Goal: Task Accomplishment & Management: Manage account settings

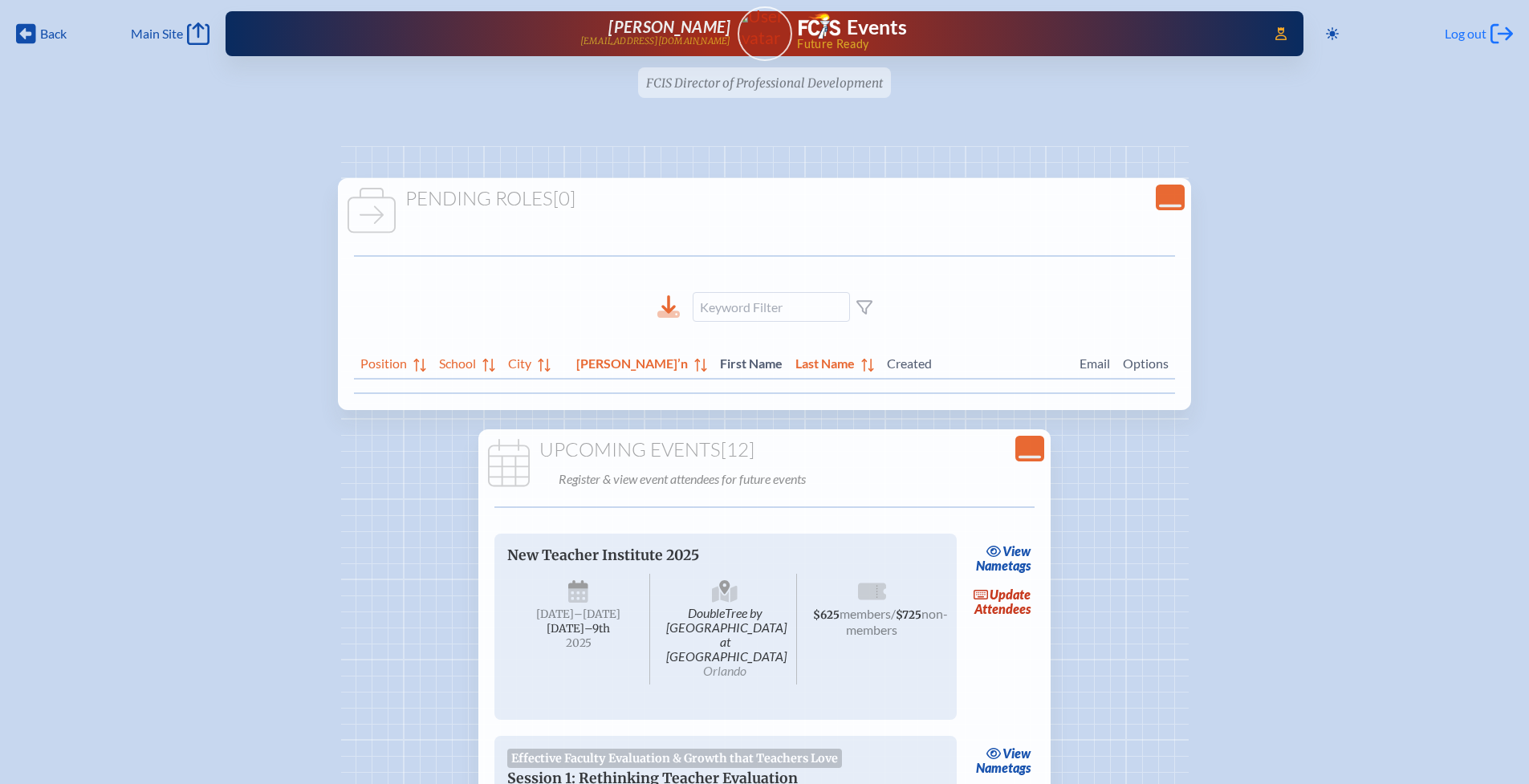
click at [1465, 37] on span "Log out" at bounding box center [1465, 34] width 42 height 16
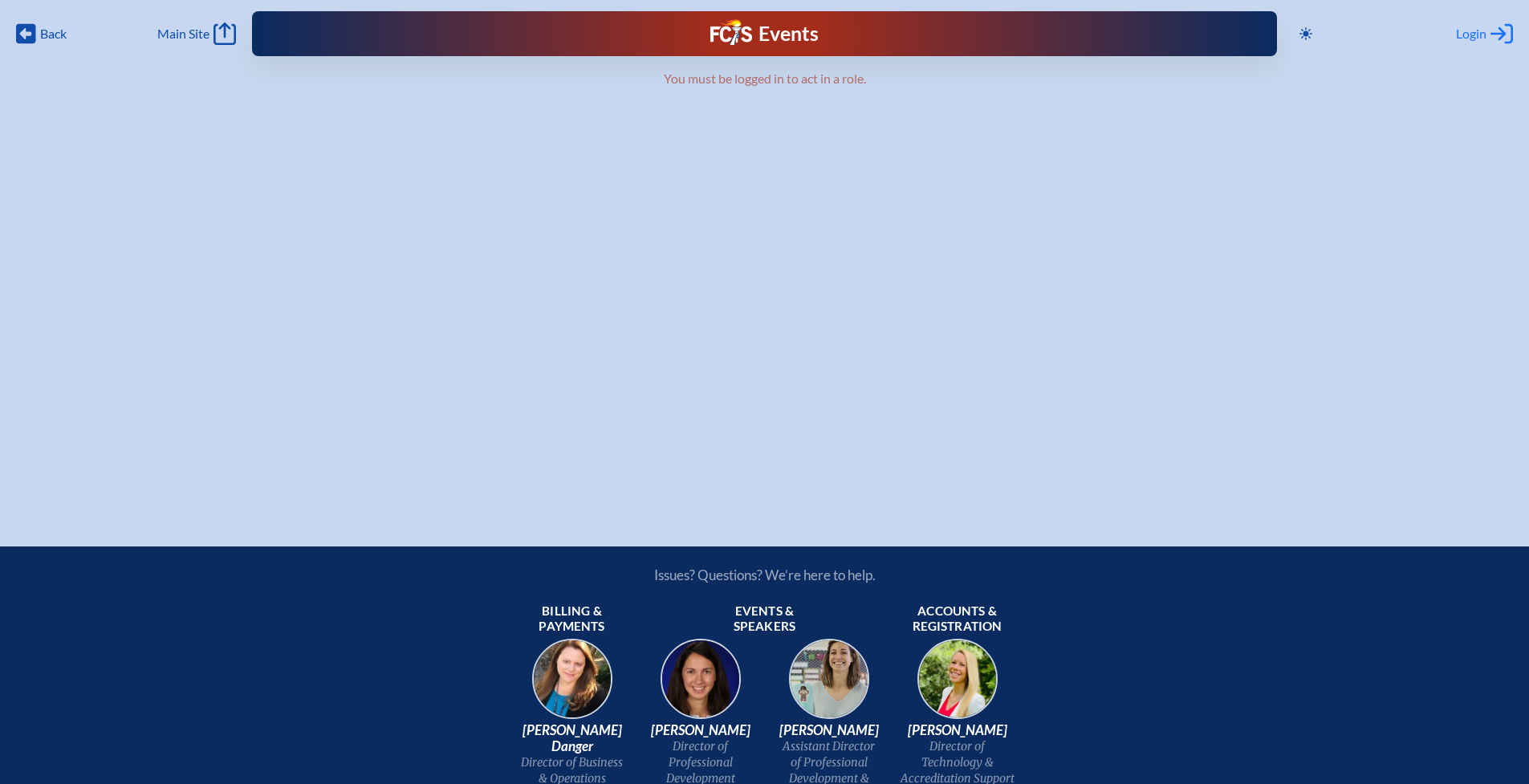
click at [1472, 33] on span "Login" at bounding box center [1471, 34] width 31 height 16
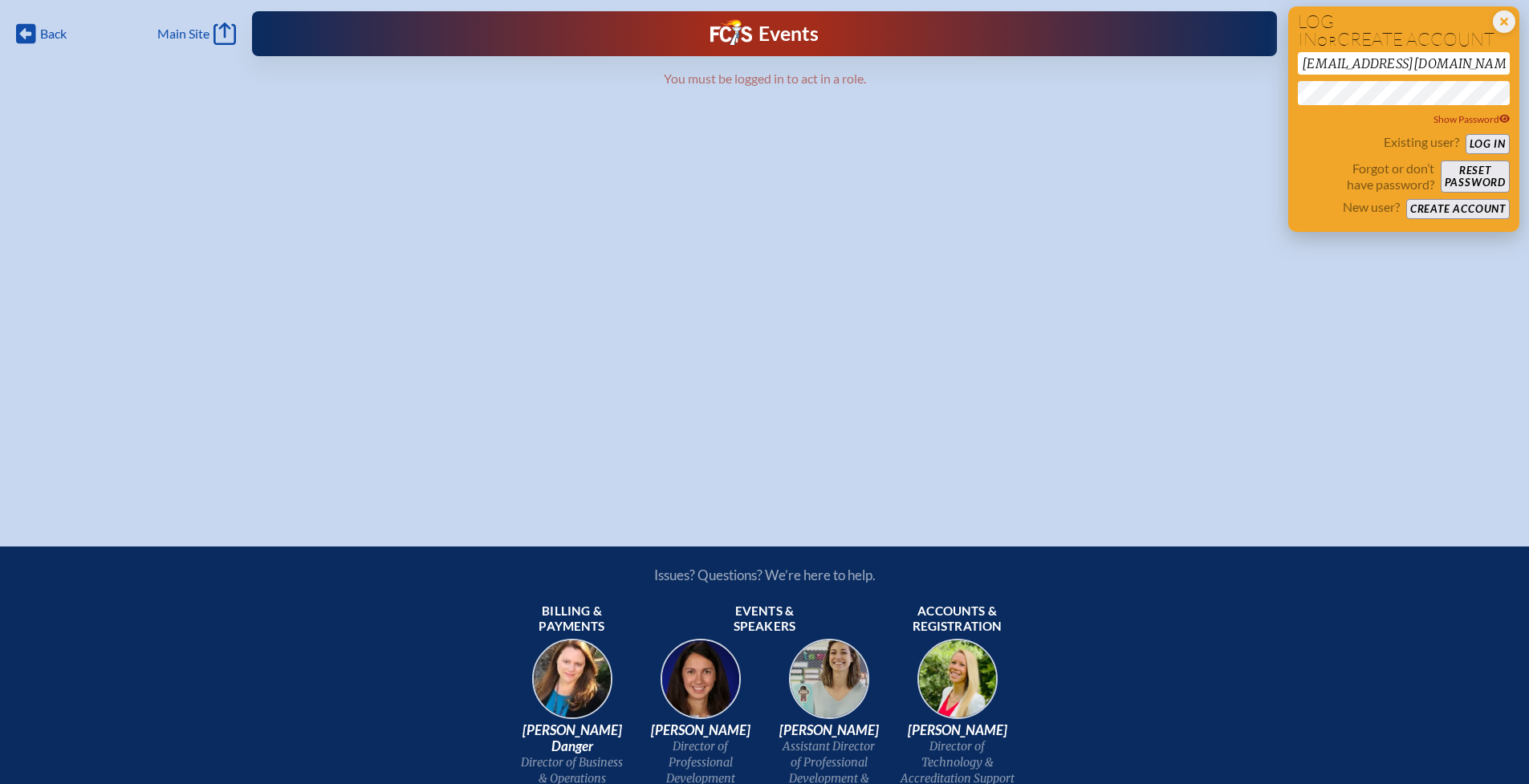
click at [1431, 208] on button "Create account" at bounding box center [1457, 209] width 103 height 20
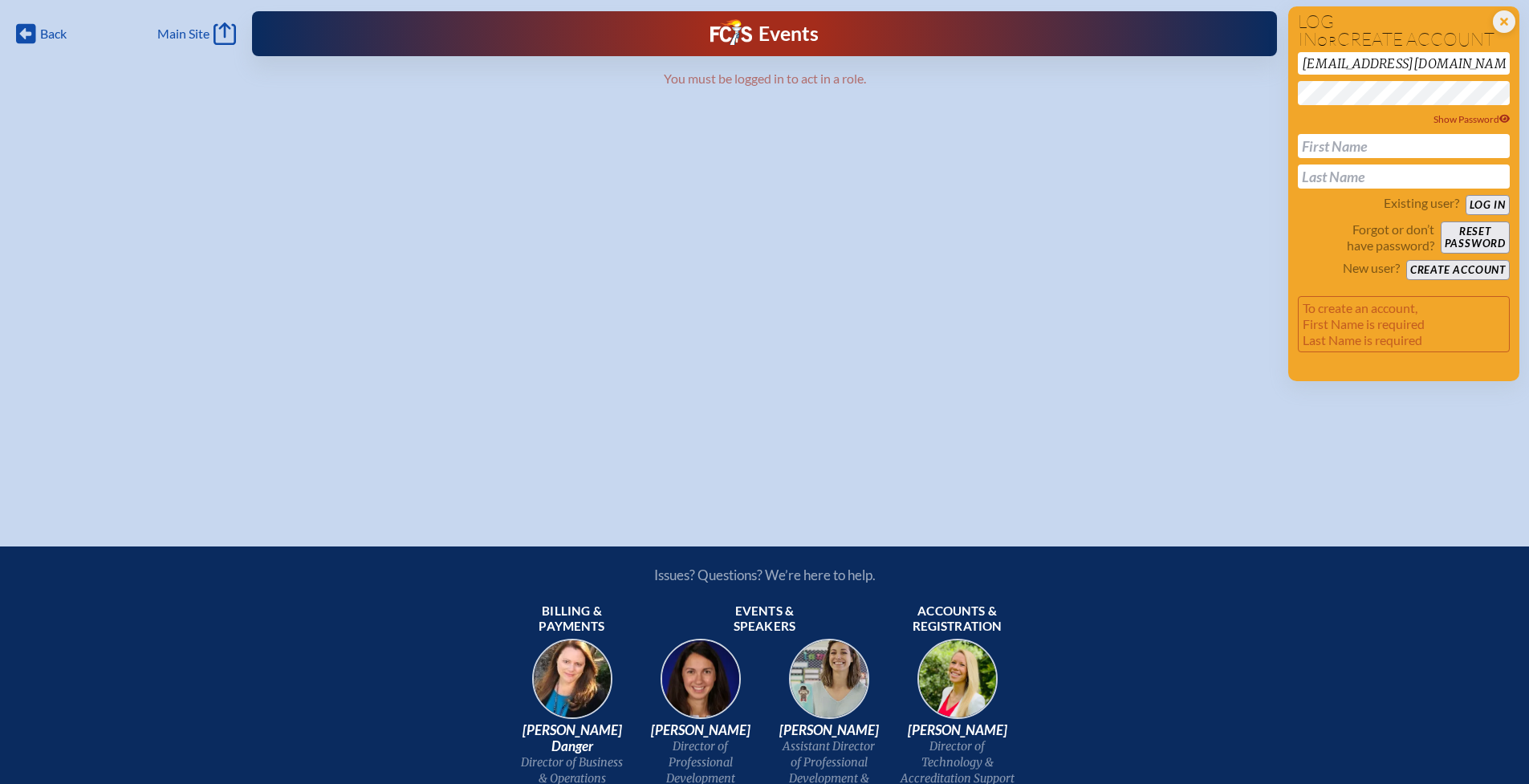
drag, startPoint x: 1397, startPoint y: 60, endPoint x: 1275, endPoint y: 67, distance: 122.2
click at [1275, 67] on div "Back Back Main Site Main Site Toggle to Dark Mode Close Login Area Log in or cr…" at bounding box center [764, 247] width 1529 height 495
type input "[EMAIL_ADDRESS][DOMAIN_NAME]"
click at [1243, 96] on div "Back Back Main Site Main Site Toggle to Dark Mode Close Login Area Log in or cr…" at bounding box center [764, 247] width 1529 height 495
click at [1318, 226] on p "Forgot or don’t have password?" at bounding box center [1366, 237] width 136 height 32
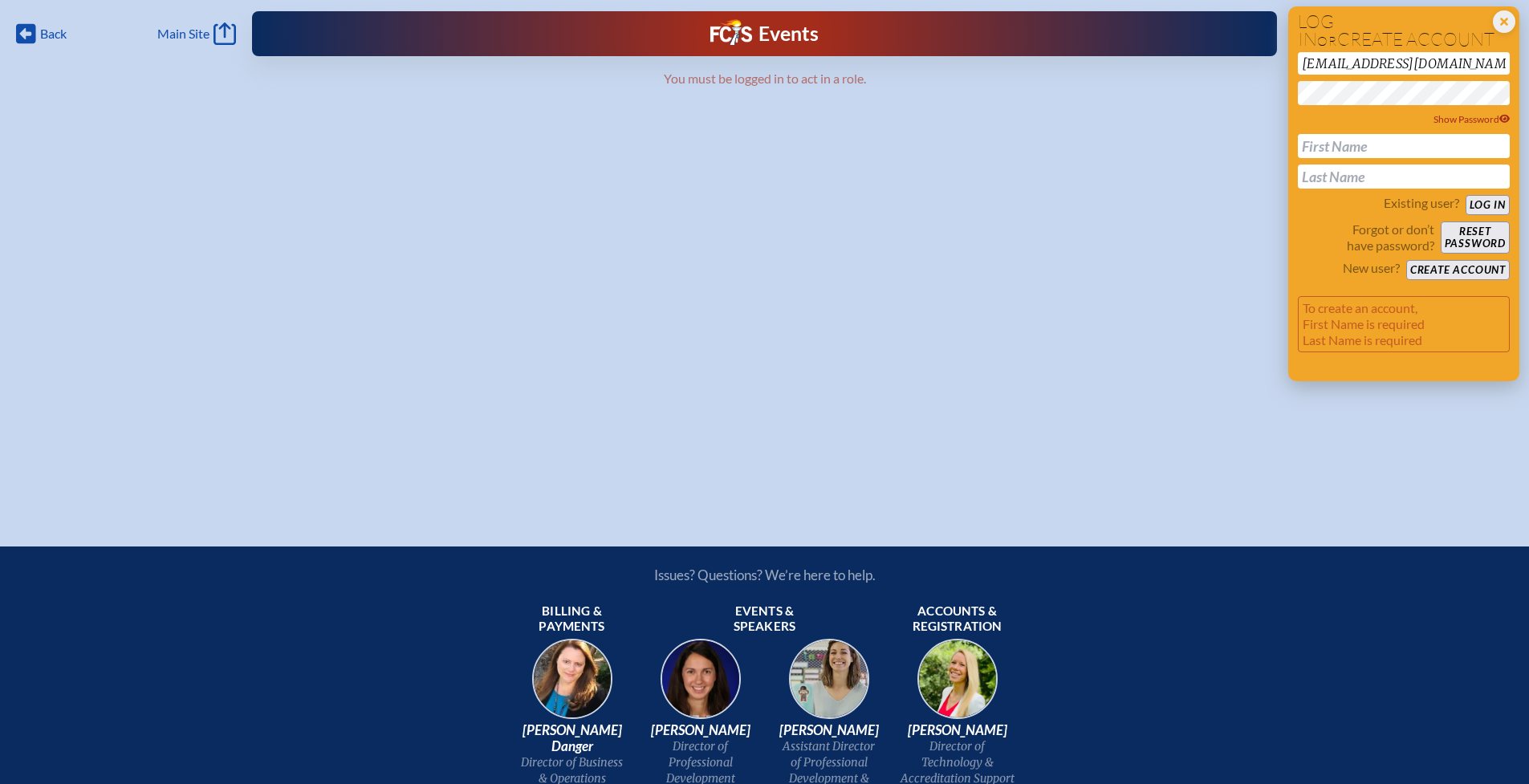
click at [1421, 268] on button "Create account" at bounding box center [1457, 270] width 103 height 20
click at [1441, 116] on span "Show Password" at bounding box center [1472, 119] width 77 height 12
click at [1438, 116] on span "Hide Password" at bounding box center [1472, 119] width 74 height 12
click at [1389, 144] on input "text" at bounding box center [1403, 146] width 212 height 24
type input "Lauren"
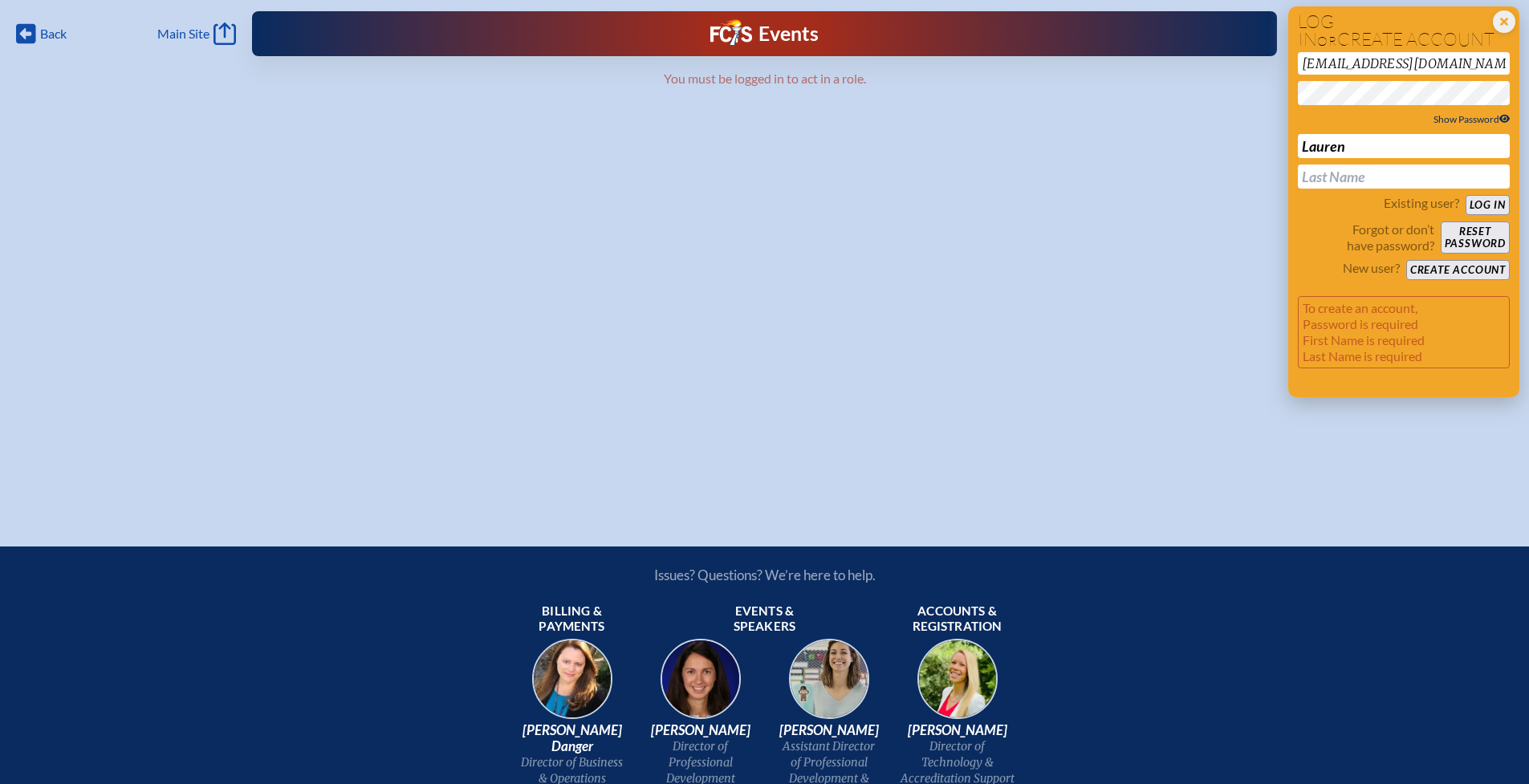
type input "[PERSON_NAME]"
click at [1437, 276] on button "Create account" at bounding box center [1457, 270] width 103 height 20
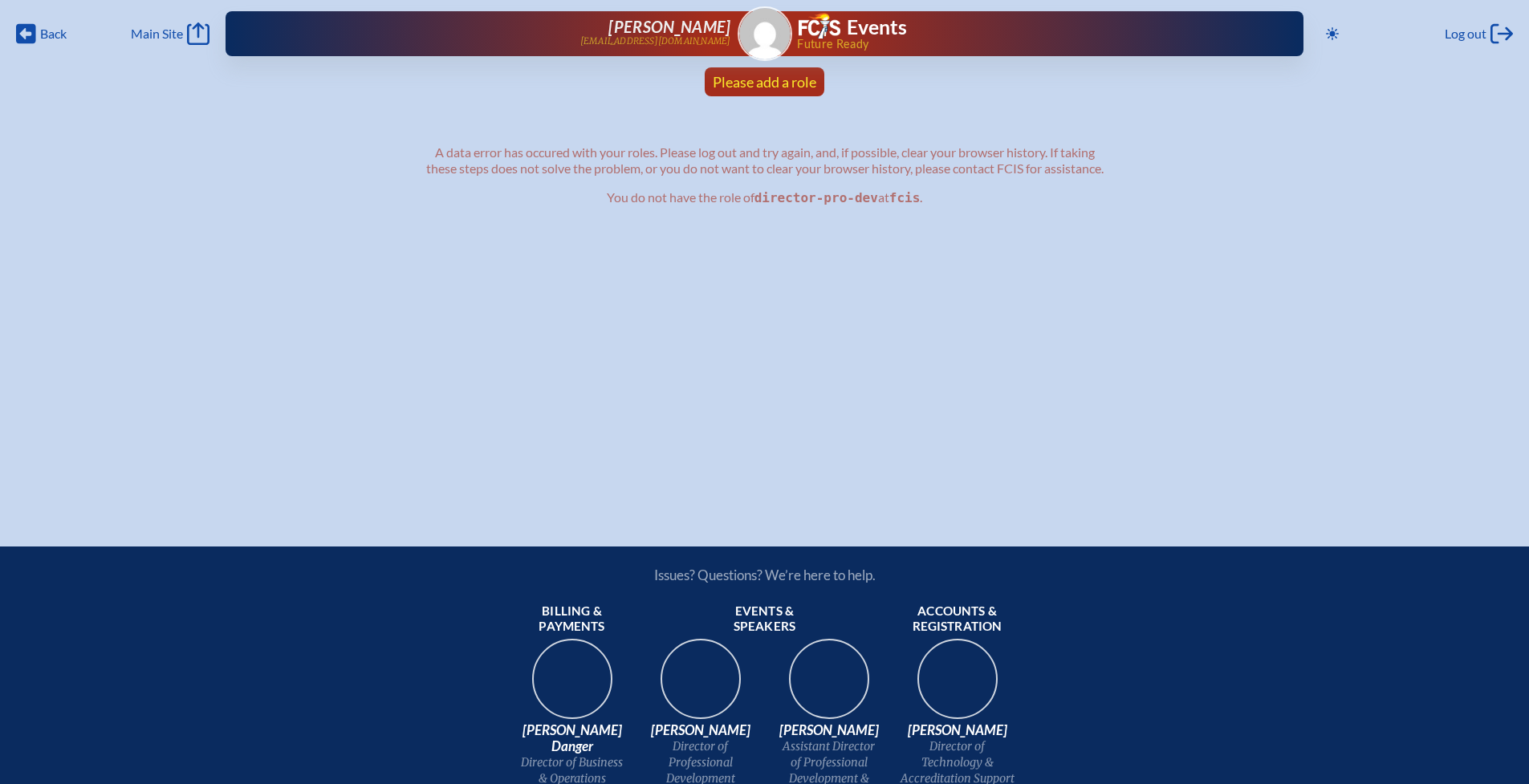
click at [743, 84] on span "Please add a role" at bounding box center [764, 82] width 103 height 17
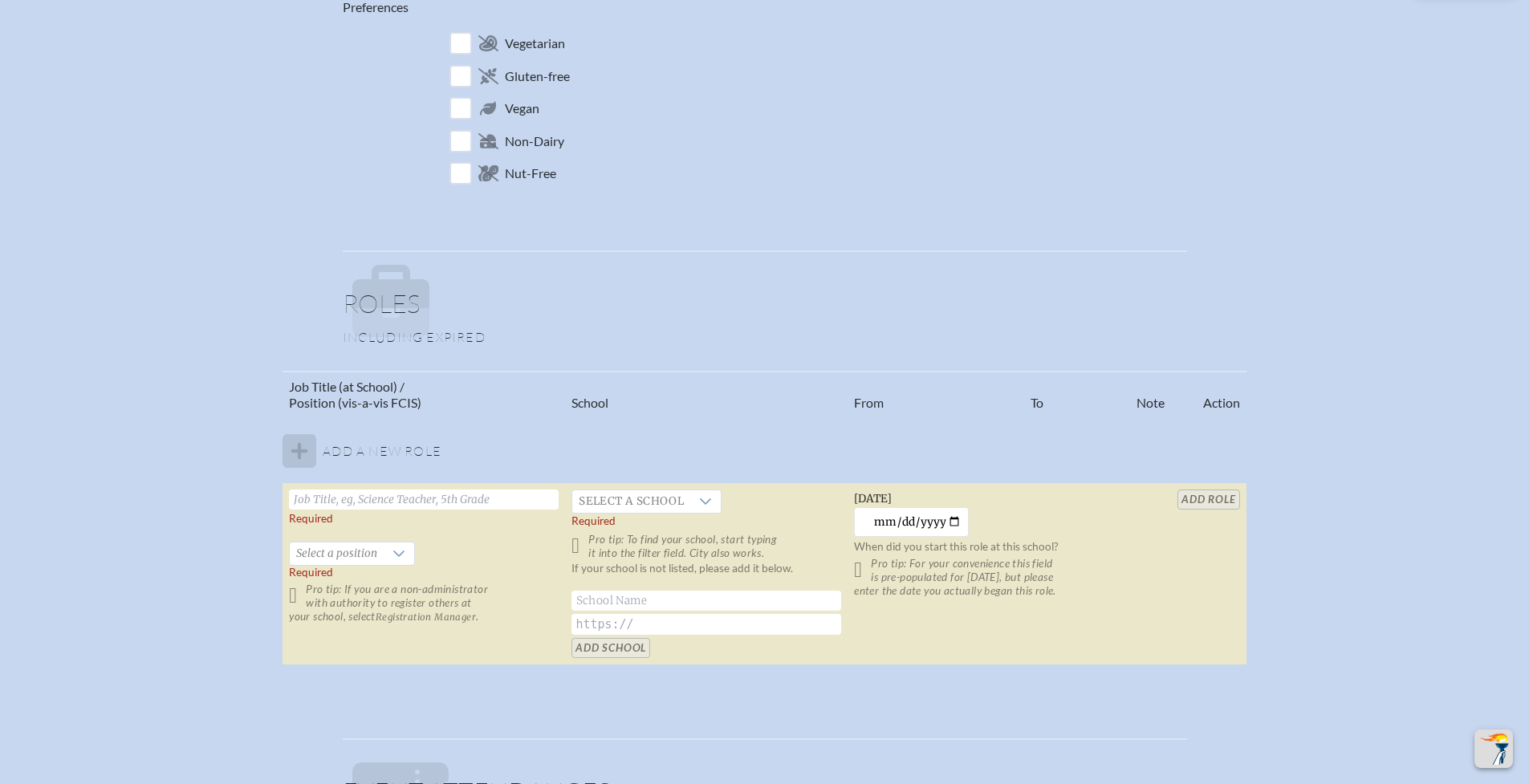
scroll to position [771, 0]
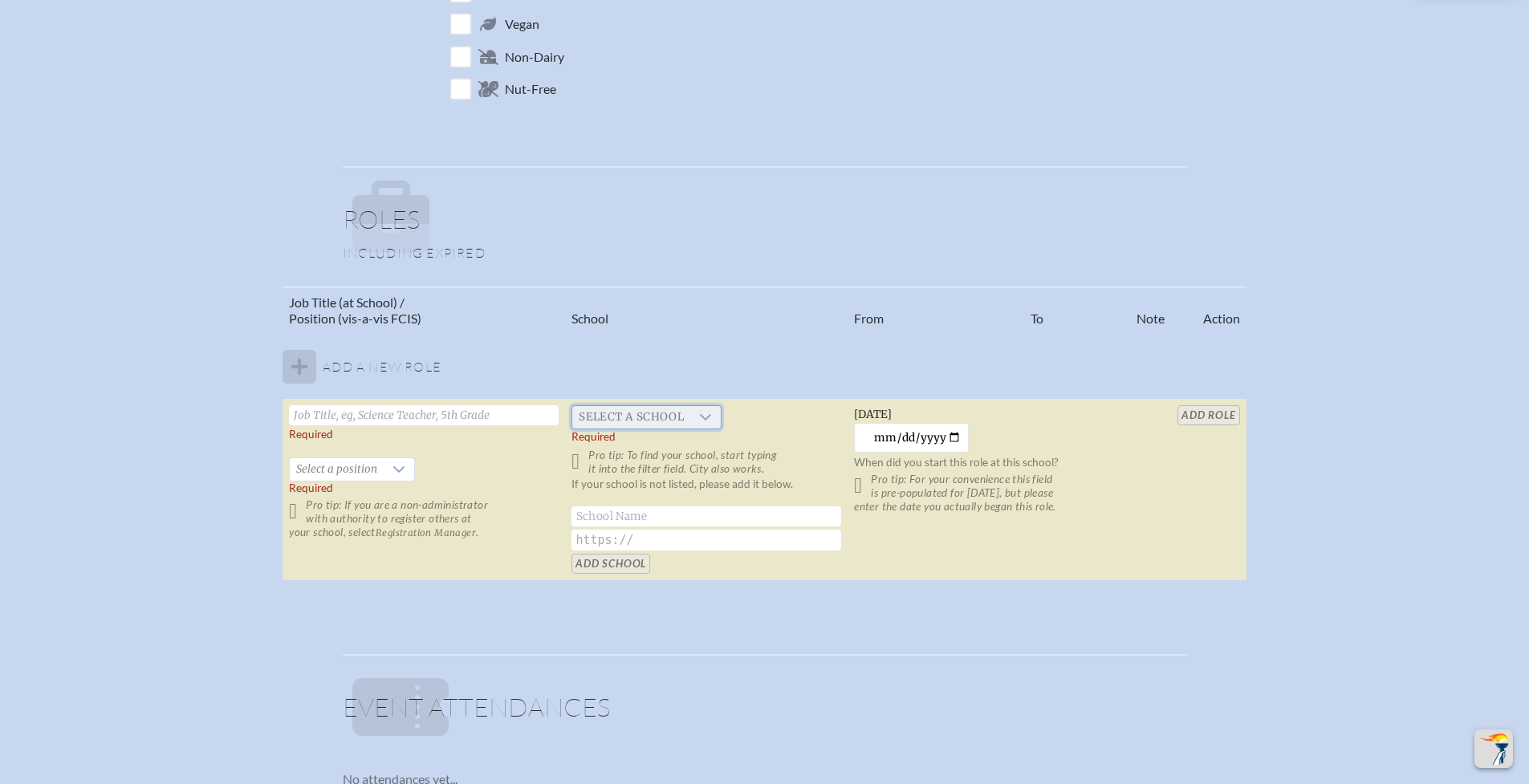
click at [671, 414] on span "Select a school" at bounding box center [632, 417] width 118 height 22
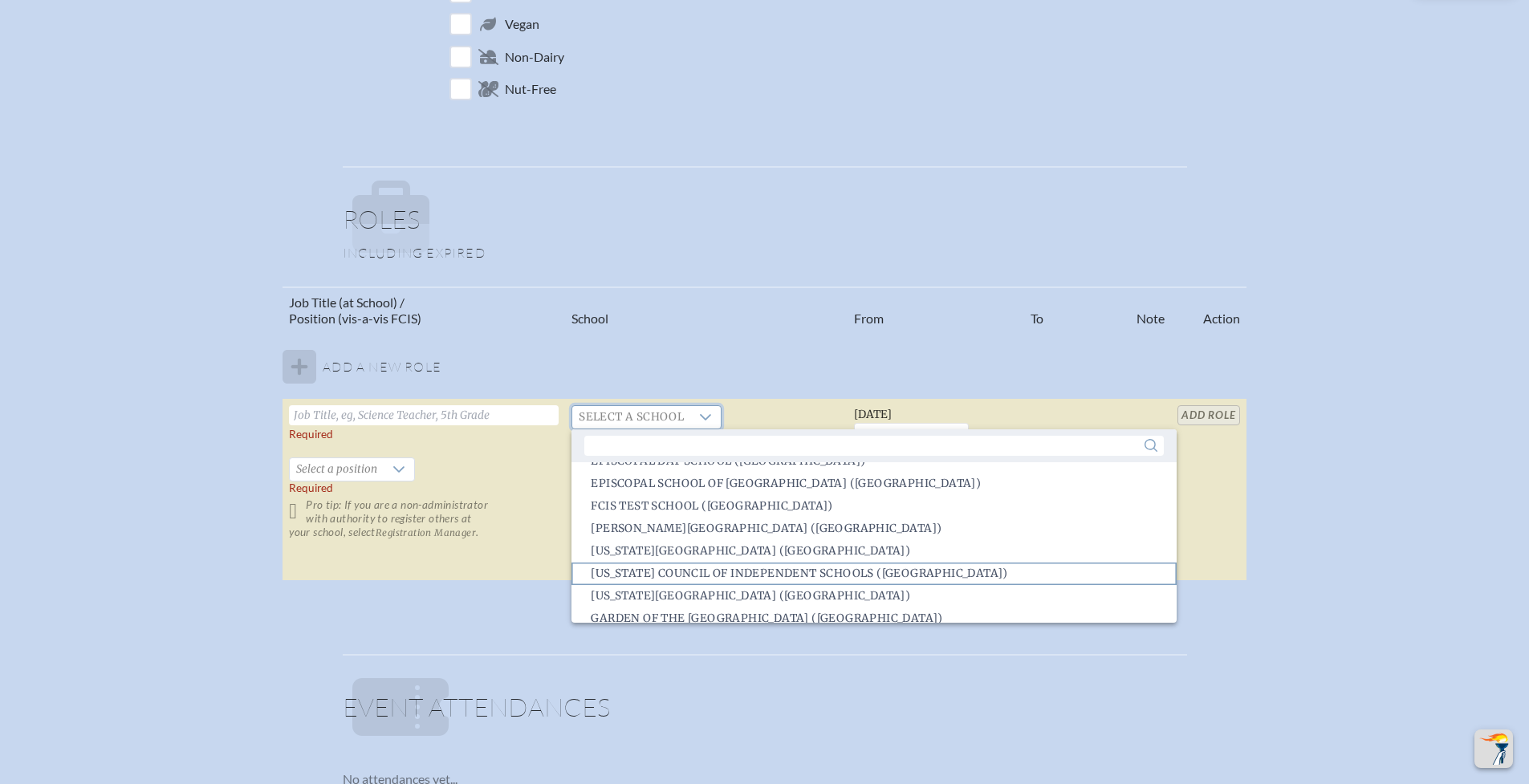
scroll to position [1050, 0]
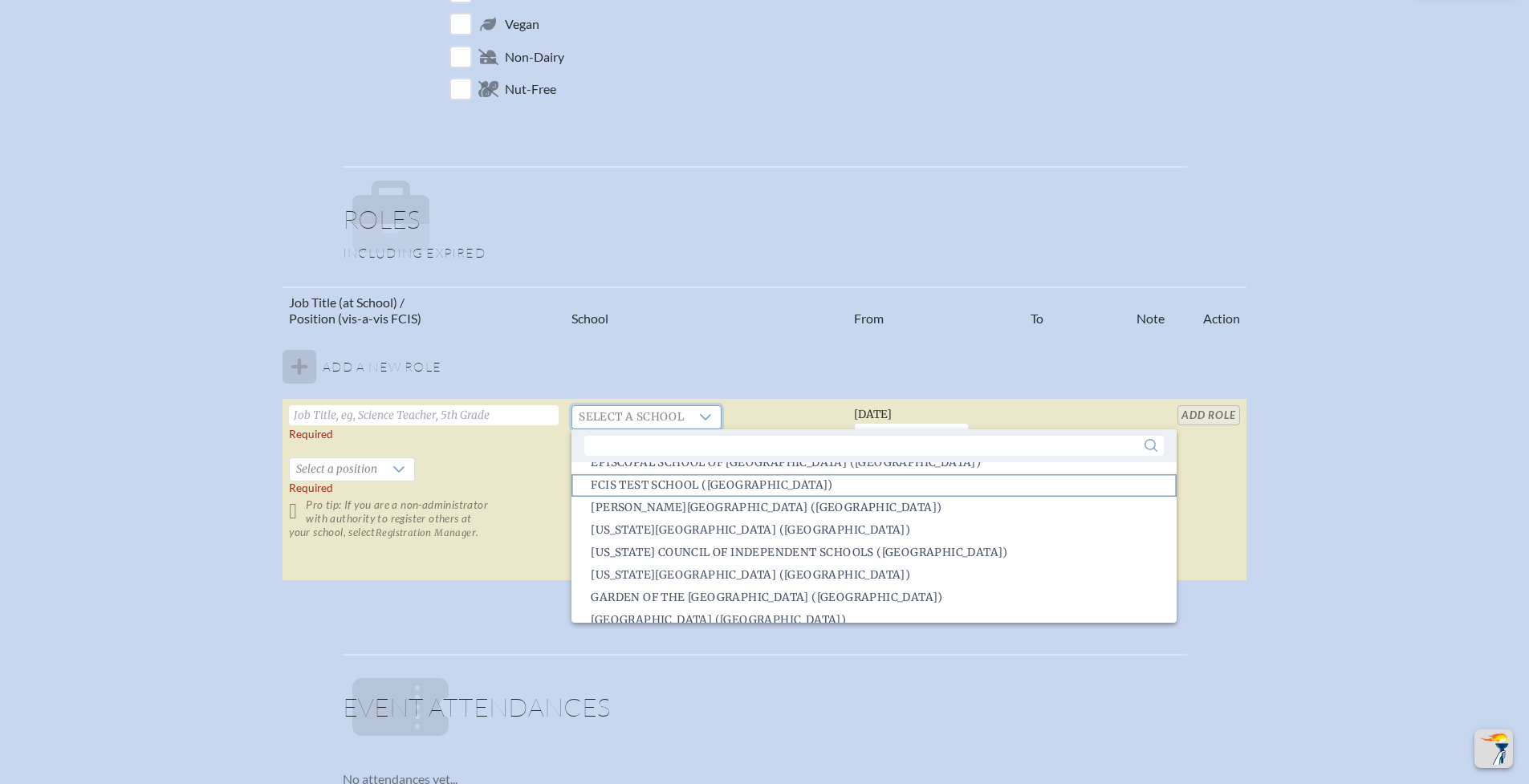
click at [692, 486] on span "FCIS Test School (Tampa)" at bounding box center [712, 485] width 242 height 16
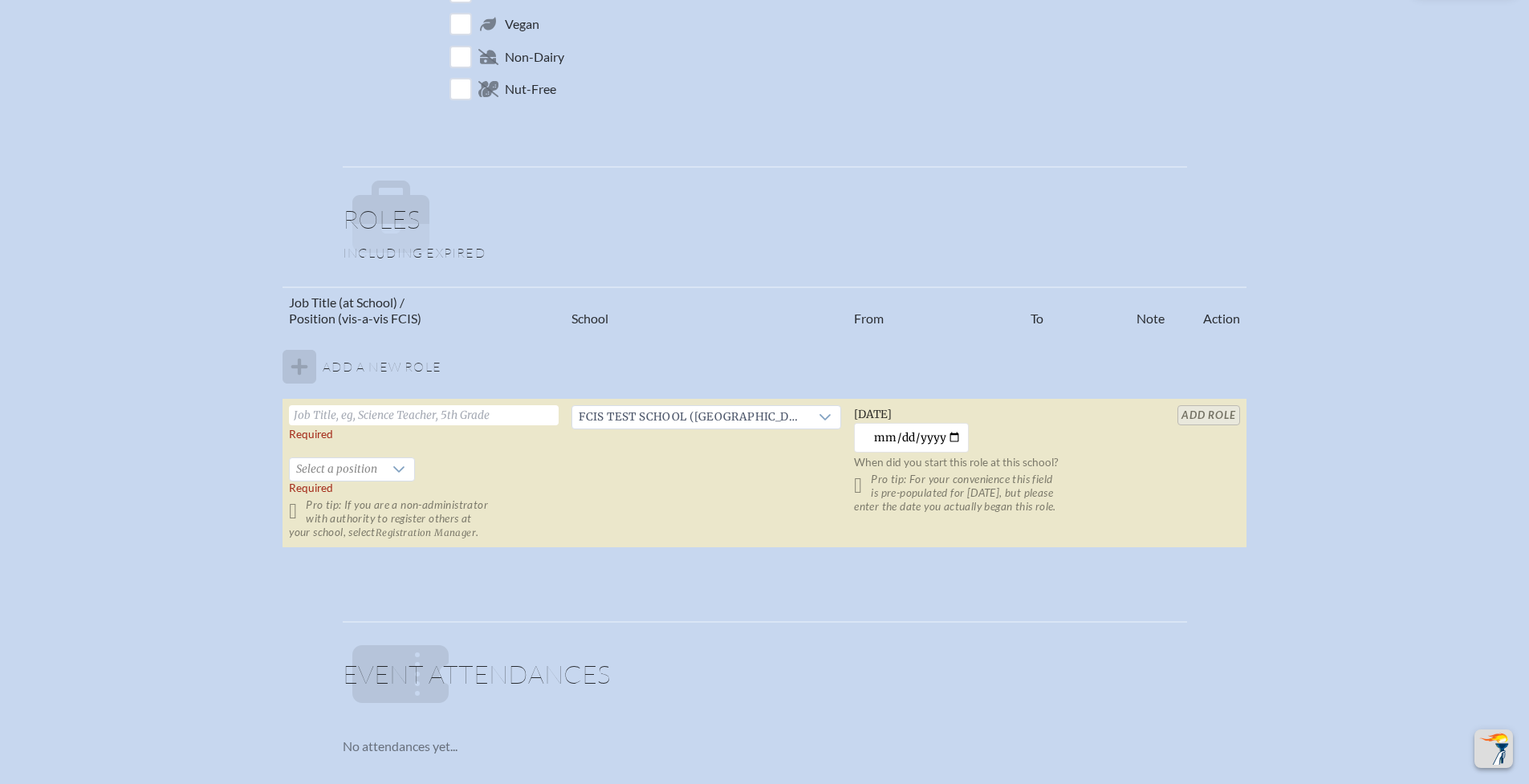
click at [623, 472] on td "FCIS Test School (Tampa)" at bounding box center [706, 473] width 282 height 149
click at [493, 417] on input "text" at bounding box center [424, 415] width 270 height 20
click at [405, 471] on icon at bounding box center [398, 469] width 13 height 13
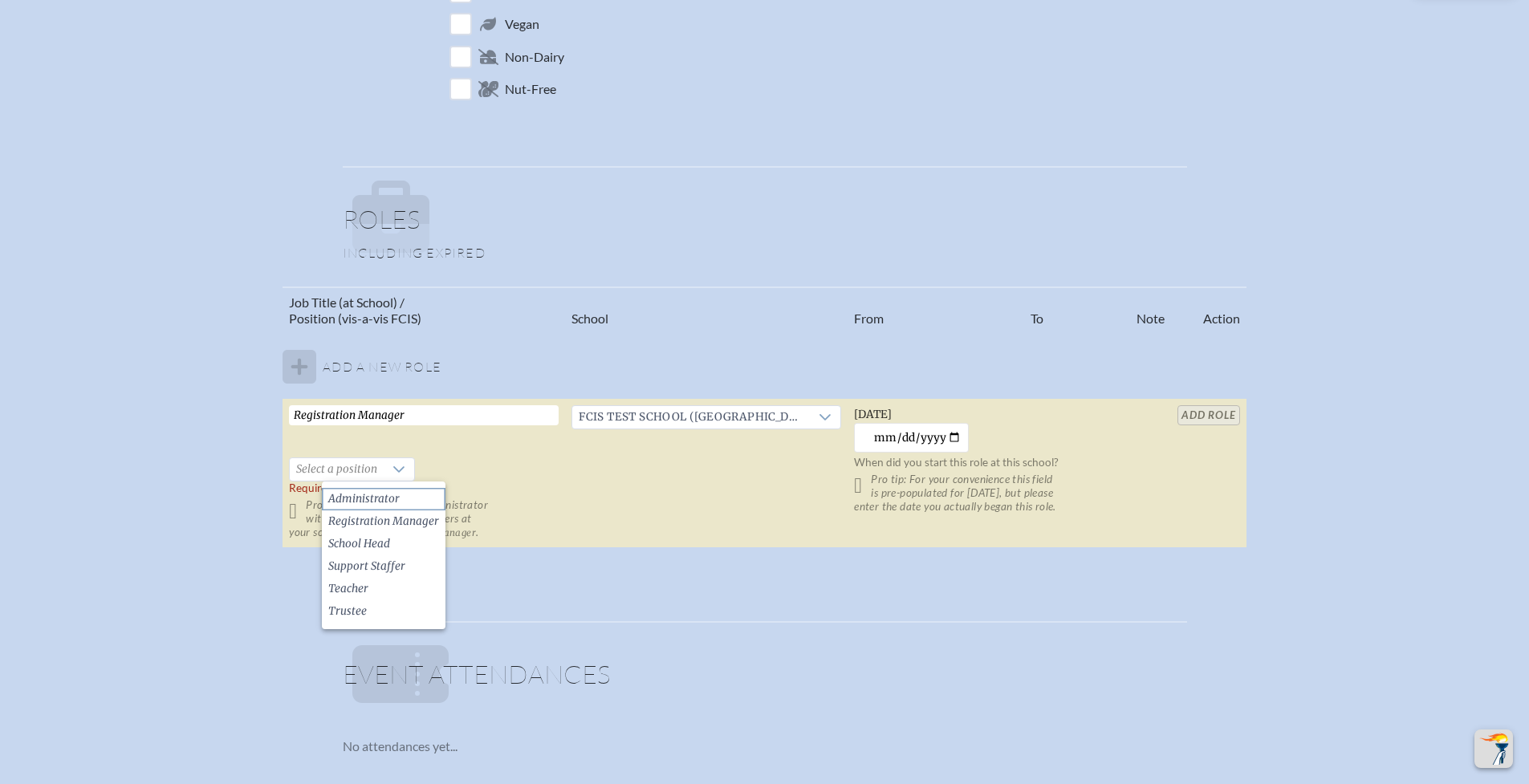
click at [412, 508] on ul "Administrator Registration Manager School Head Support Staffer Teacher Trustee" at bounding box center [384, 555] width 124 height 148
click at [416, 521] on span "Registration Manager" at bounding box center [383, 521] width 111 height 16
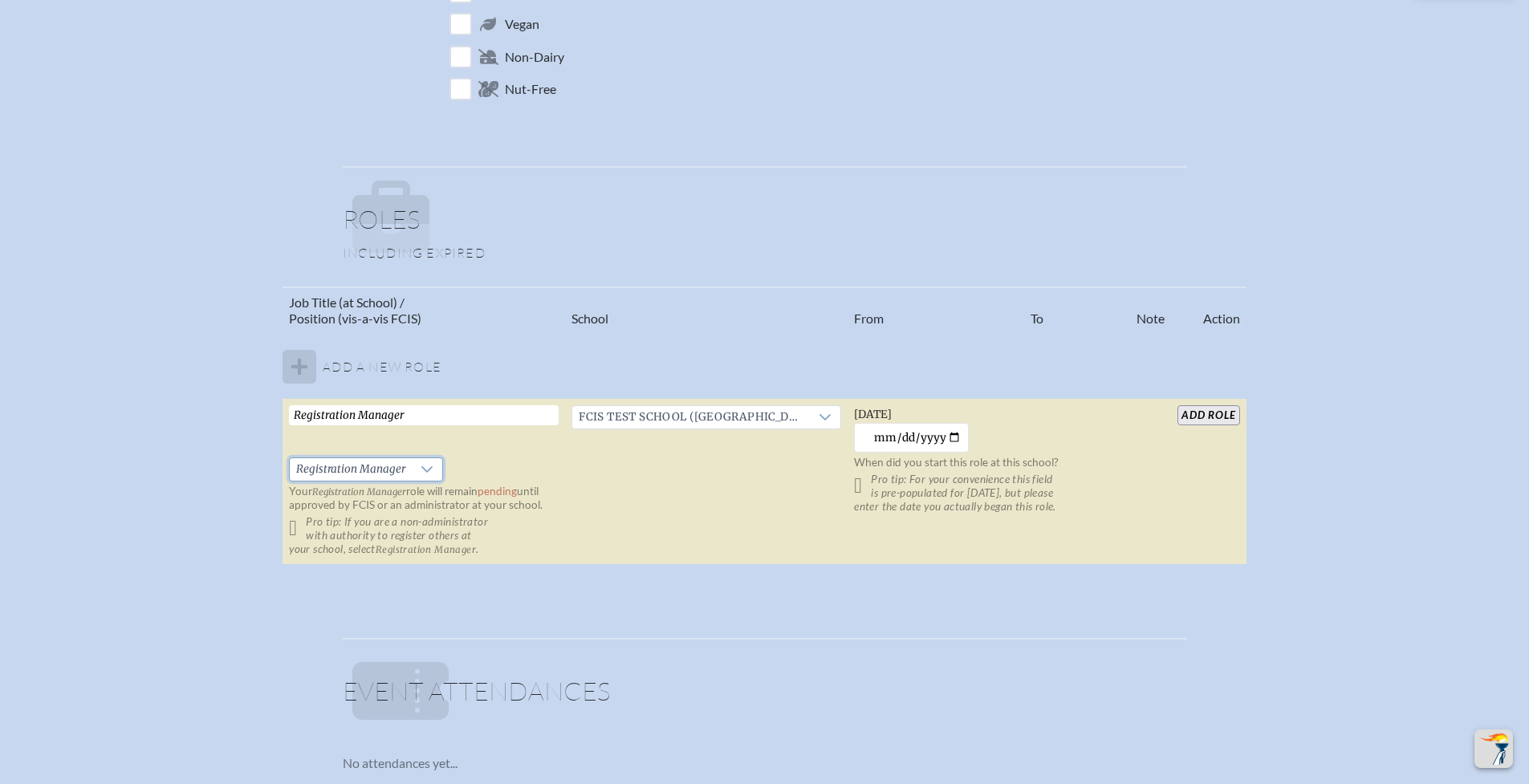
click at [546, 460] on td "Registration Manager   Registration Manager Your Registration Manager role will…" at bounding box center [424, 481] width 282 height 166
click at [559, 484] on p "Your Registration Manager role will remain pending until approved by FCIS or an…" at bounding box center [424, 498] width 270 height 27
click at [466, 414] on input "Registration Manager" at bounding box center [424, 415] width 270 height 20
type input "Registration Manager test"
click at [1186, 413] on input "add Role" at bounding box center [1208, 415] width 62 height 20
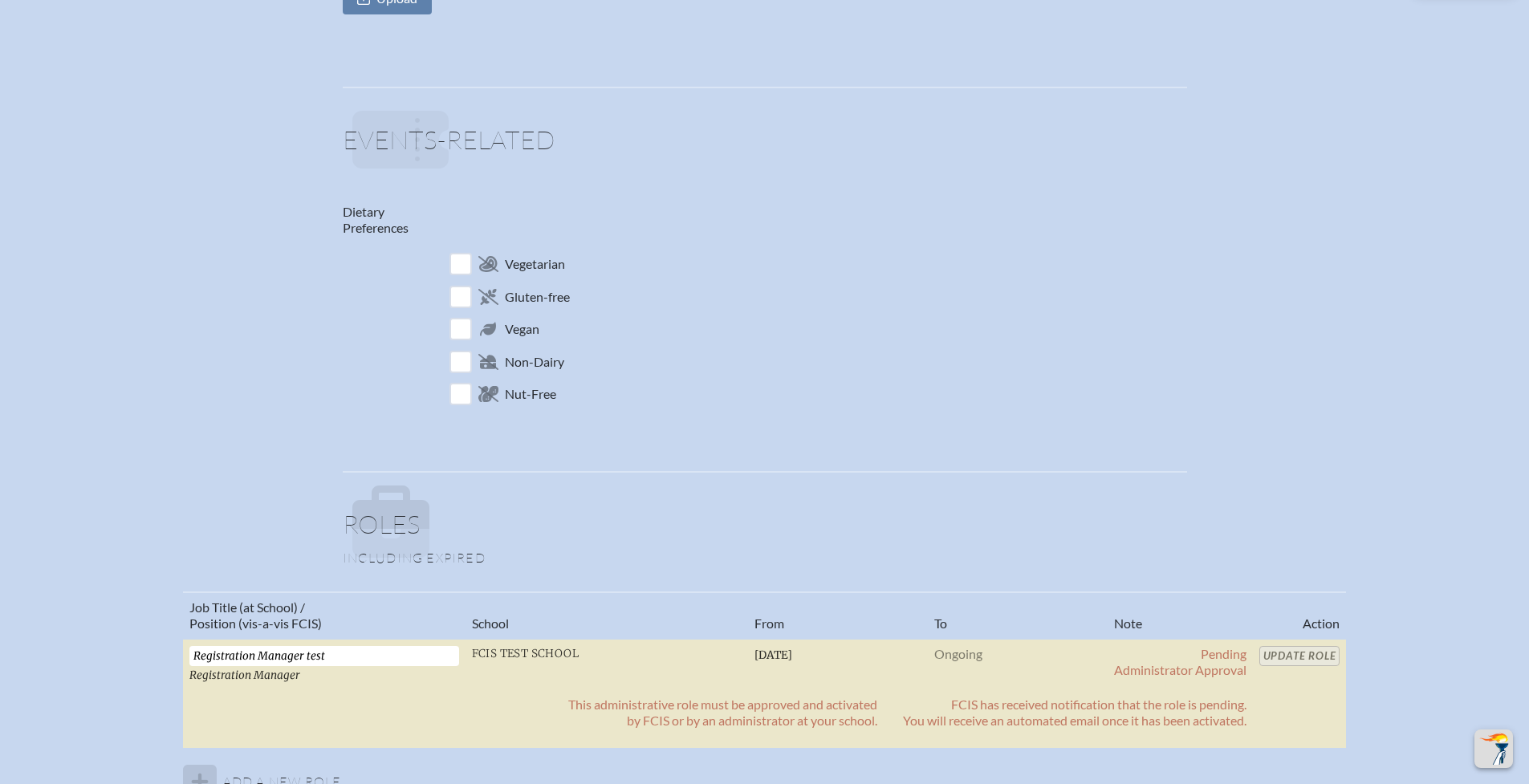
scroll to position [0, 0]
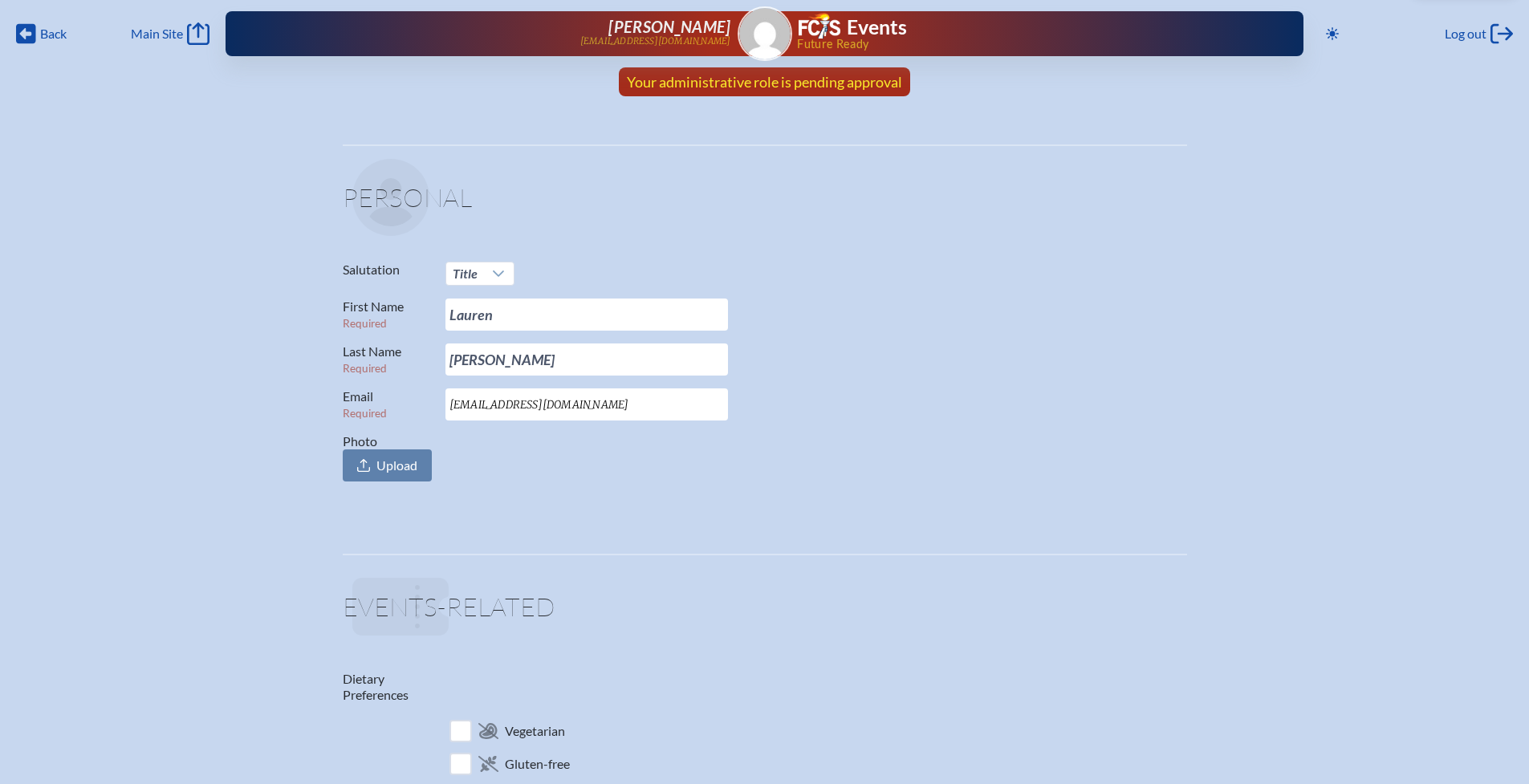
click at [800, 80] on span "Your administrative role is pending approval" at bounding box center [764, 82] width 276 height 17
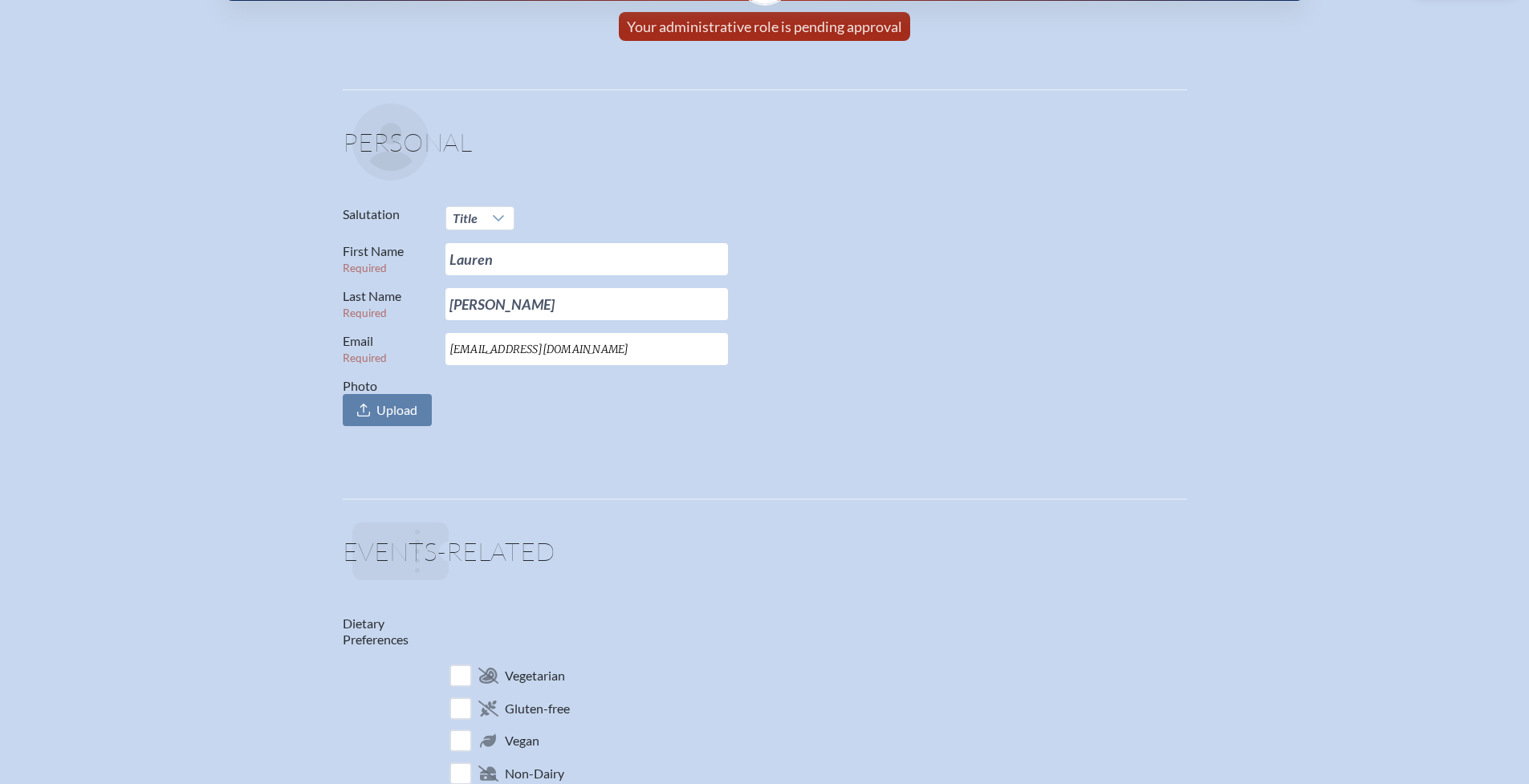
scroll to position [0, 12]
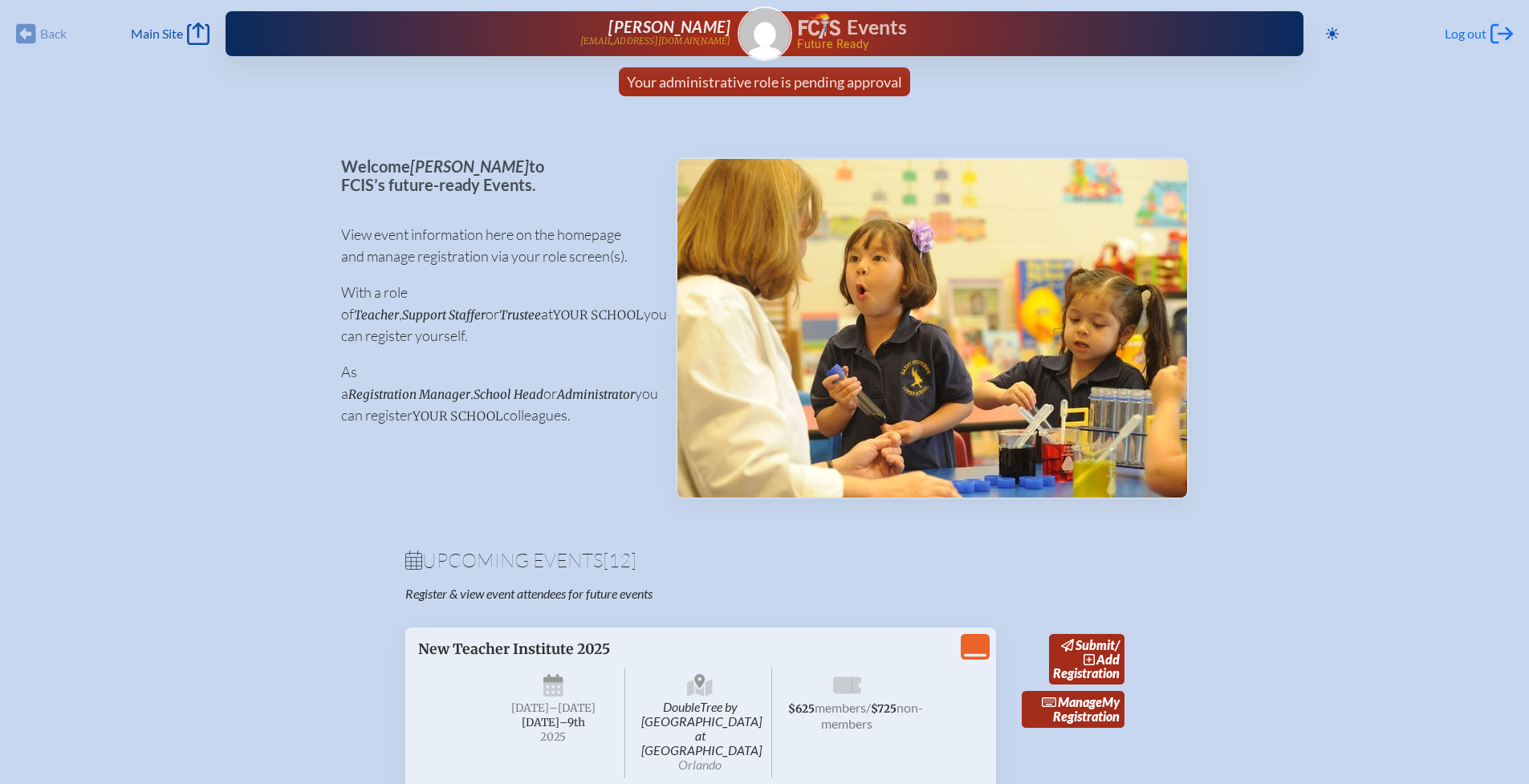
click at [1469, 31] on span "Log out" at bounding box center [1465, 34] width 42 height 16
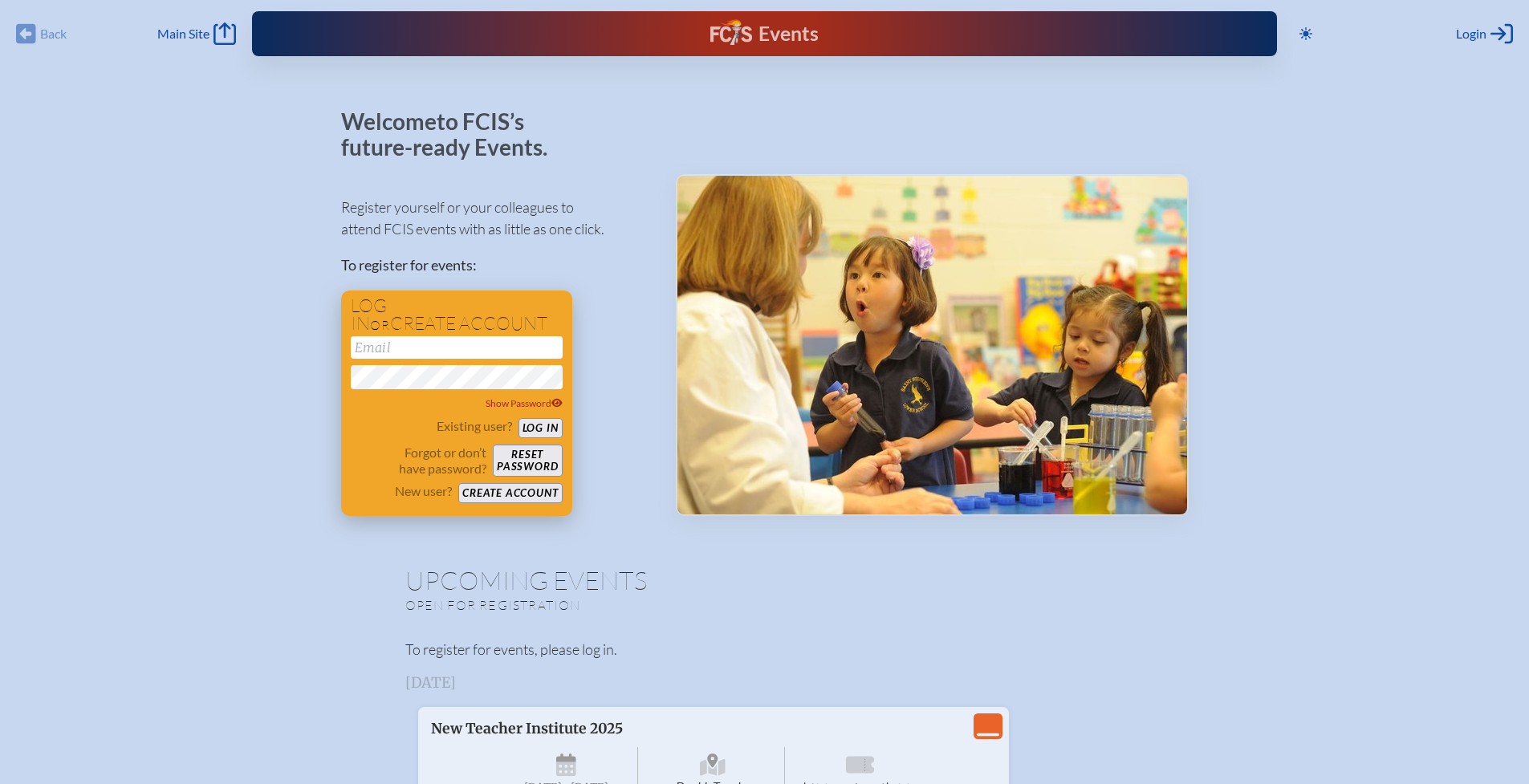
type input "[EMAIL_ADDRESS][DOMAIN_NAME]"
click at [552, 431] on button "Log in" at bounding box center [541, 427] width 44 height 20
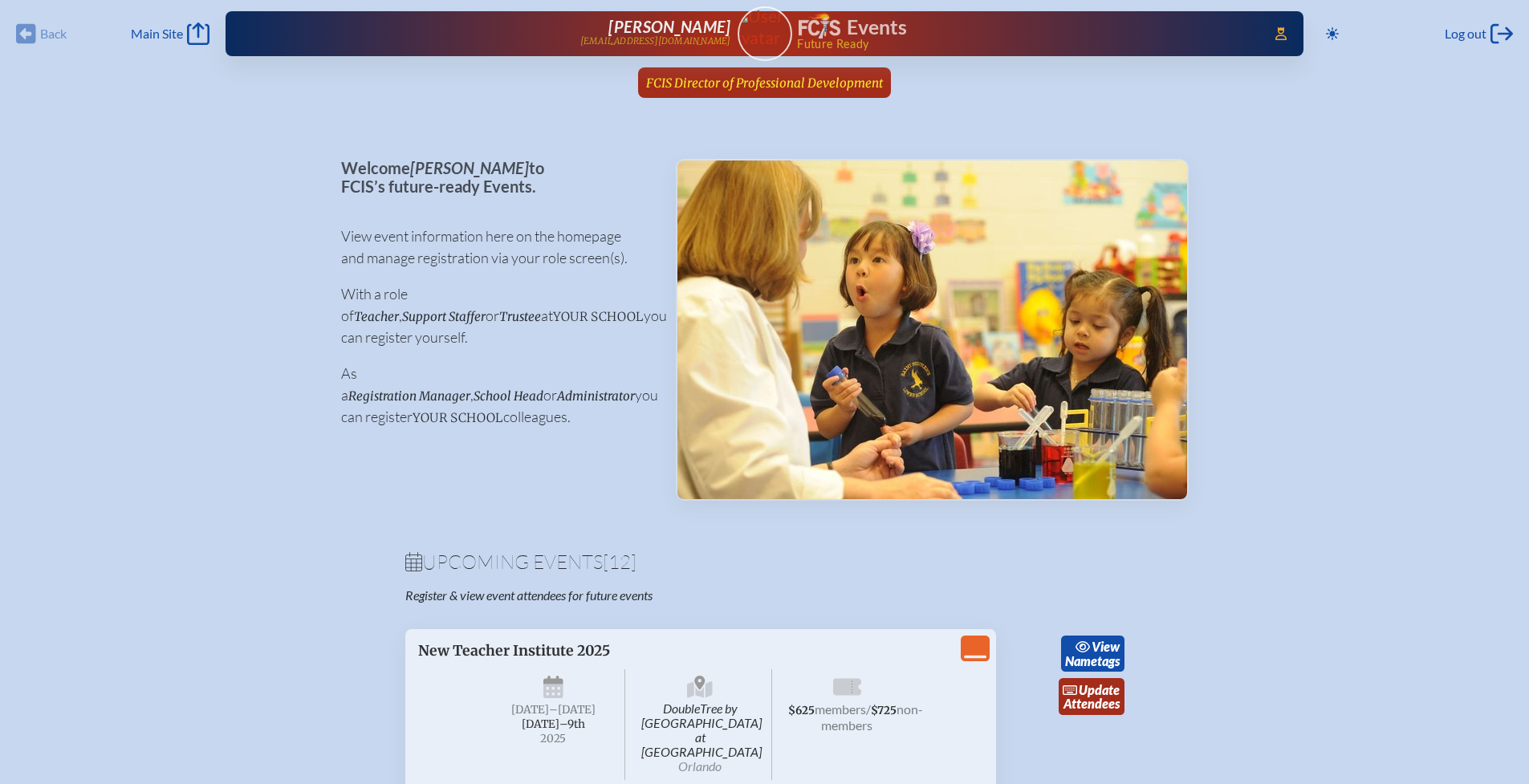
click at [707, 82] on span "FCIS Director of Professional Development" at bounding box center [764, 83] width 237 height 15
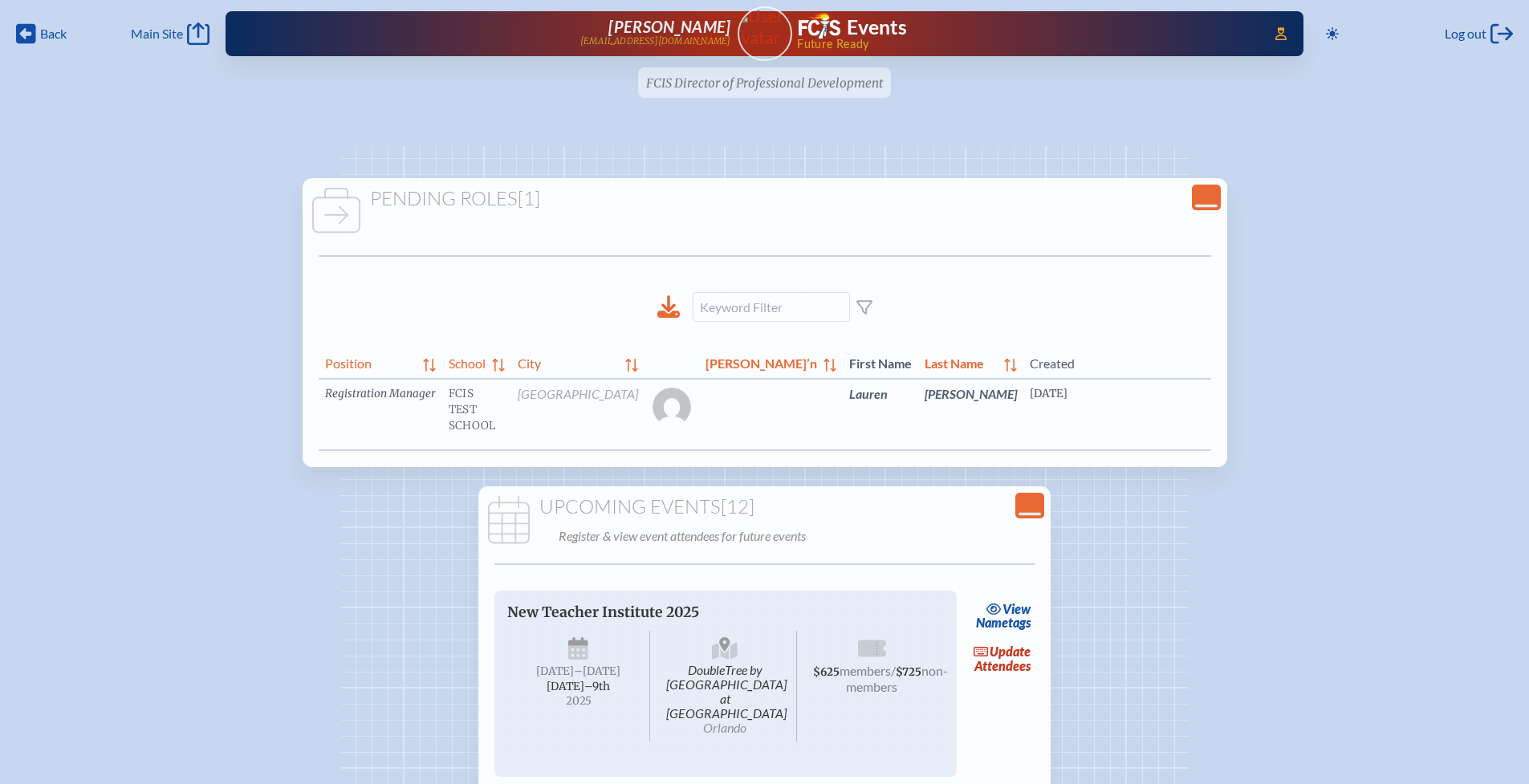
scroll to position [0, 41]
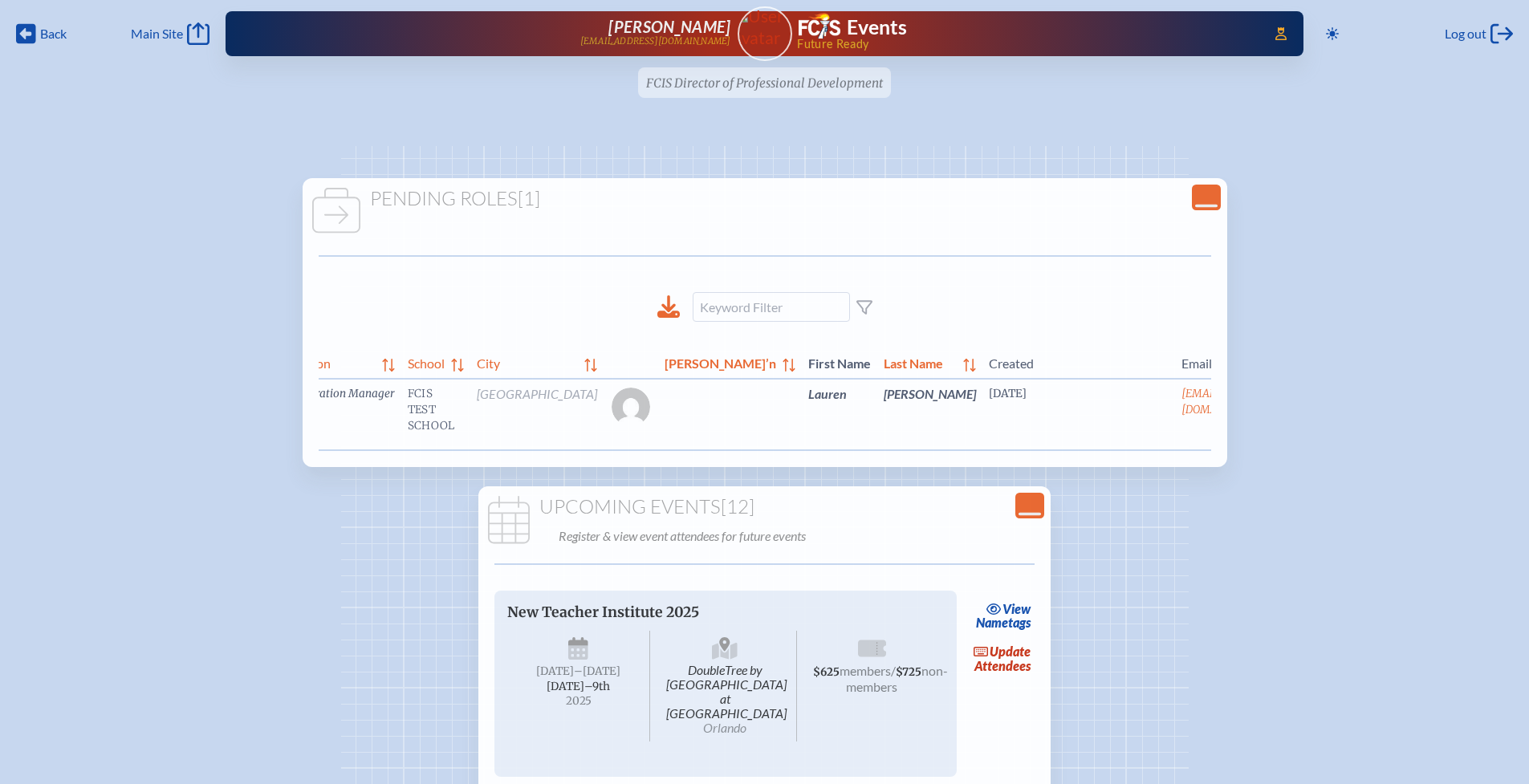
click at [1287, 421] on link "edit Person’s Details" at bounding box center [1314, 418] width 54 height 50
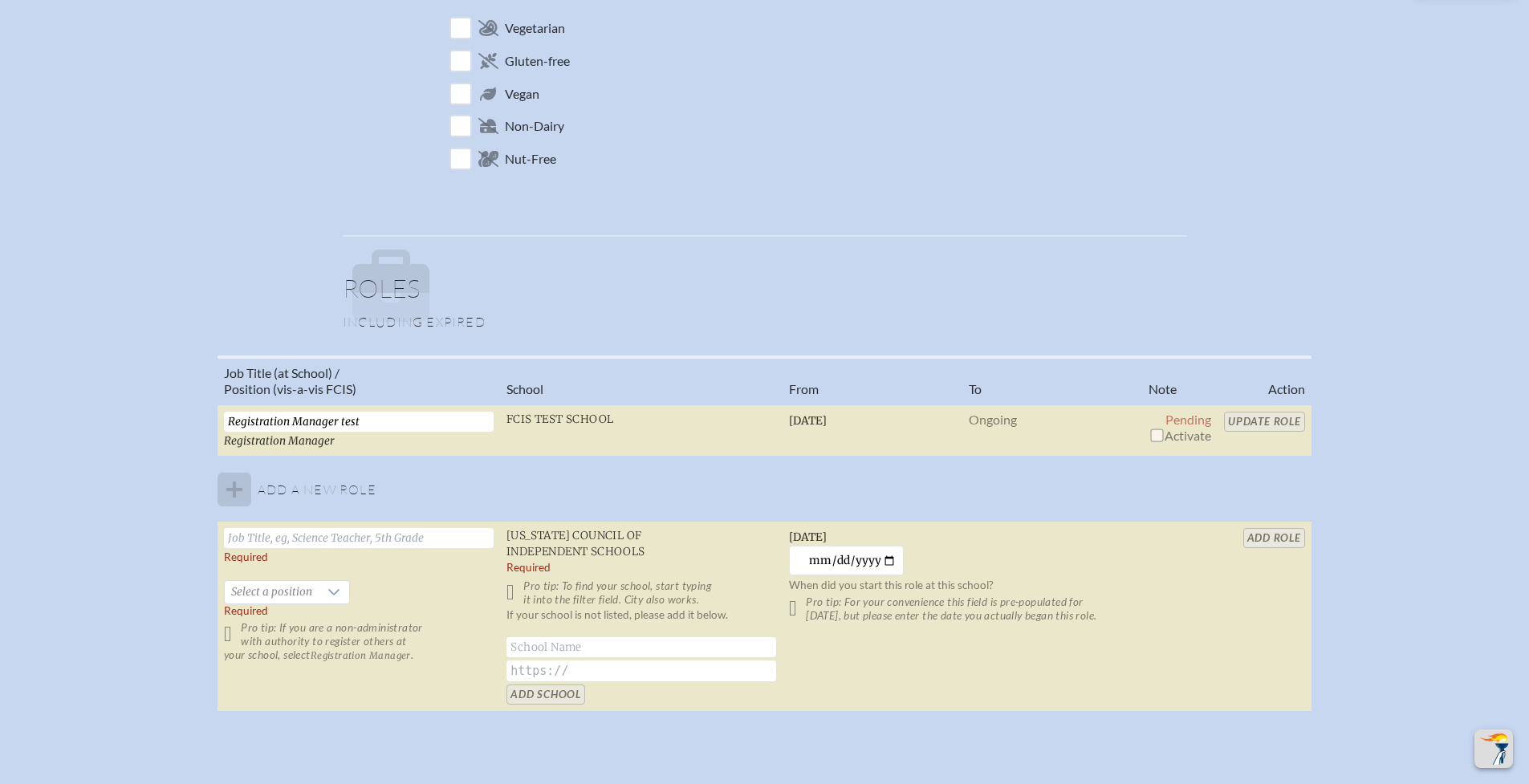
scroll to position [856, 0]
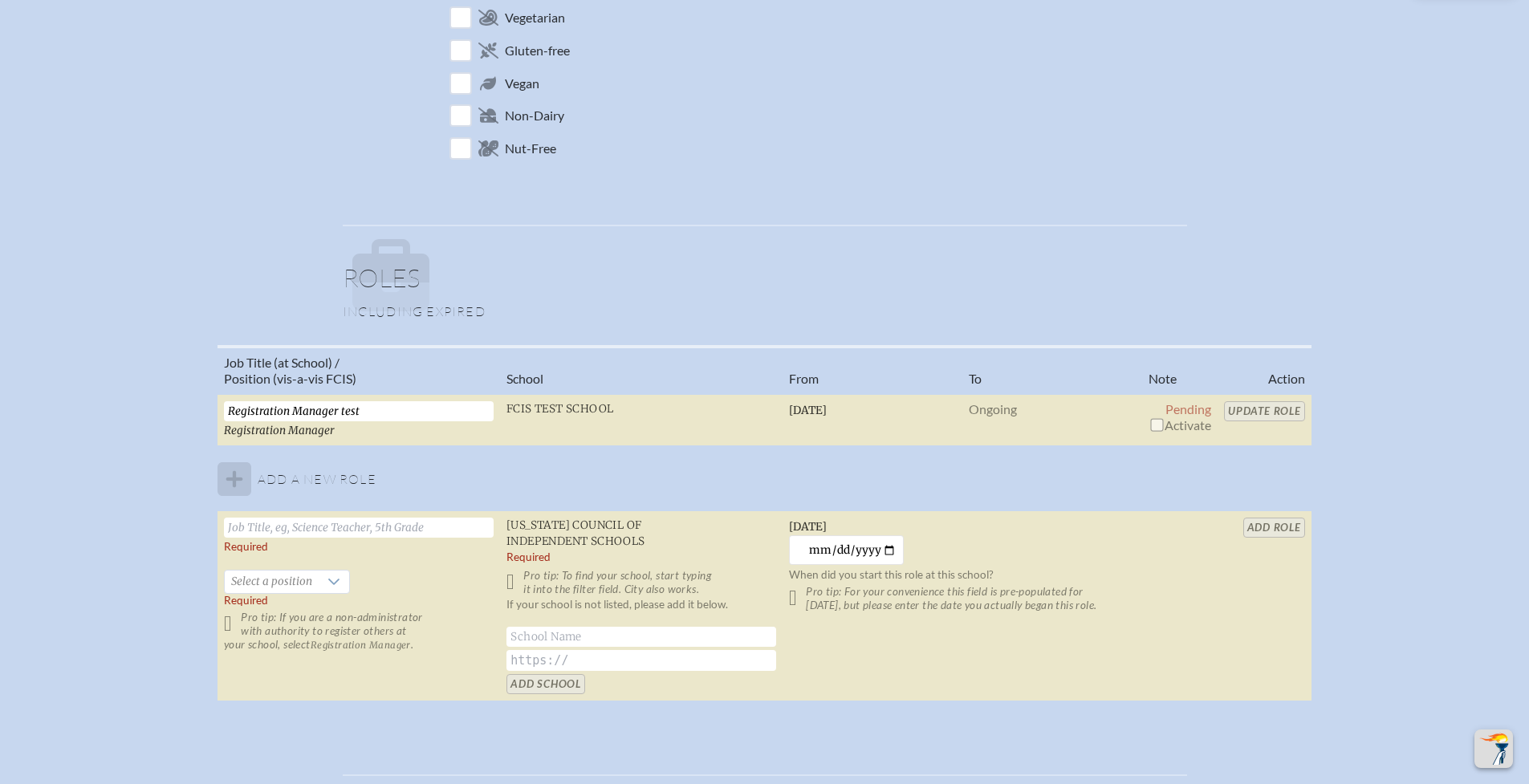
click at [1153, 427] on input "checkbox" at bounding box center [1156, 423] width 13 height 13
checkbox input "true"
click at [1250, 411] on input "Update Role" at bounding box center [1264, 411] width 81 height 20
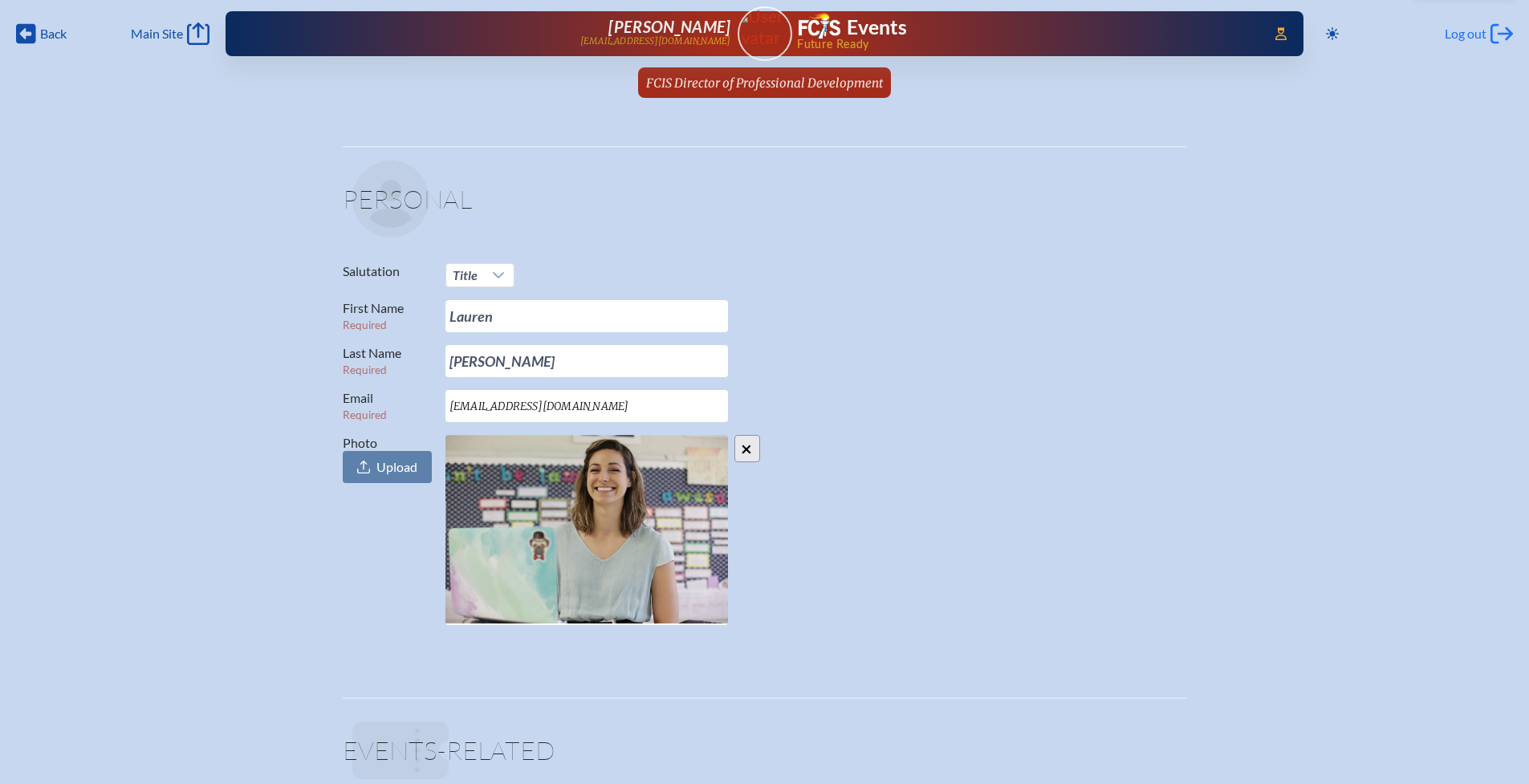
click at [1463, 36] on span "Log out" at bounding box center [1465, 34] width 42 height 16
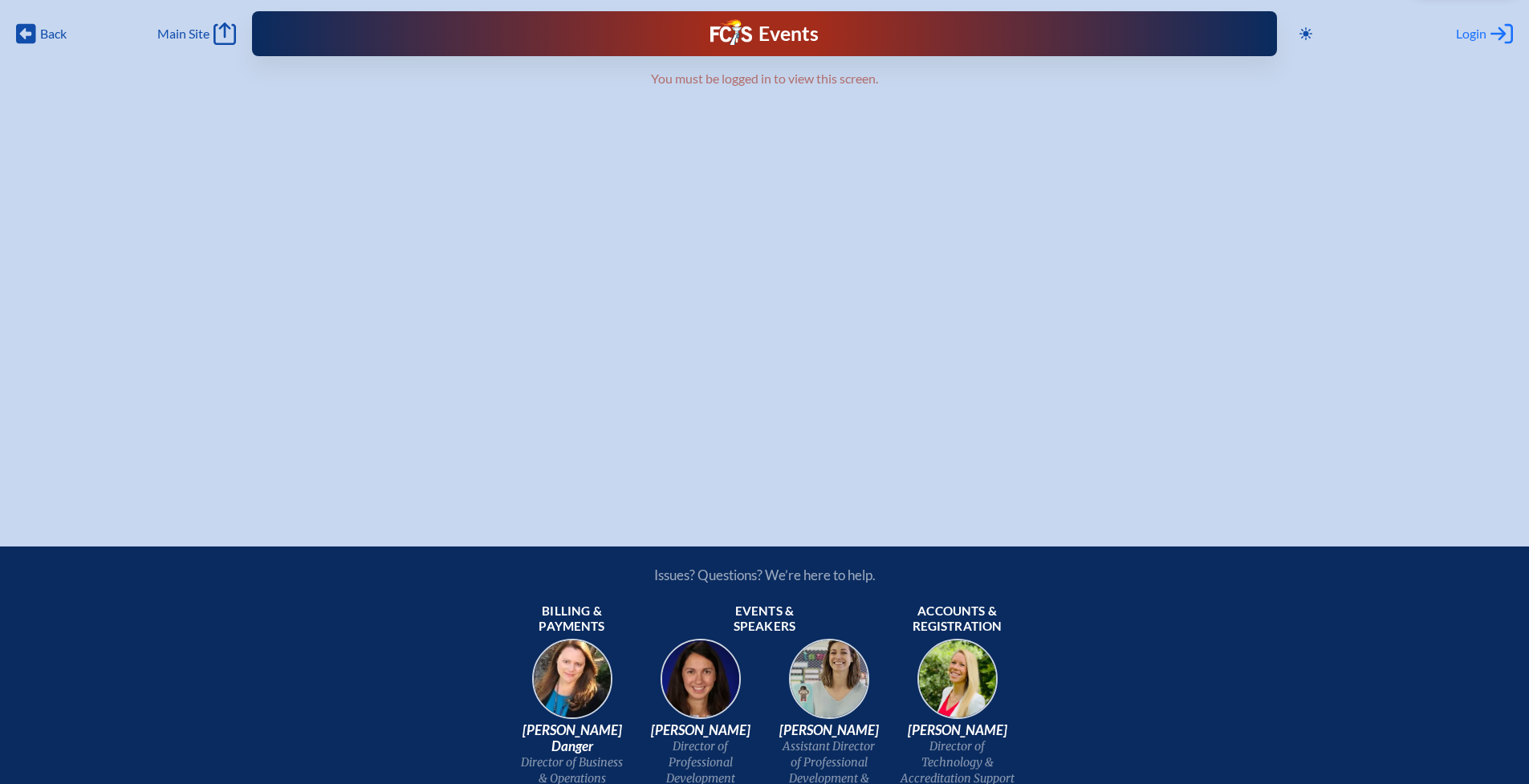
click at [1472, 26] on span "Login" at bounding box center [1471, 34] width 31 height 16
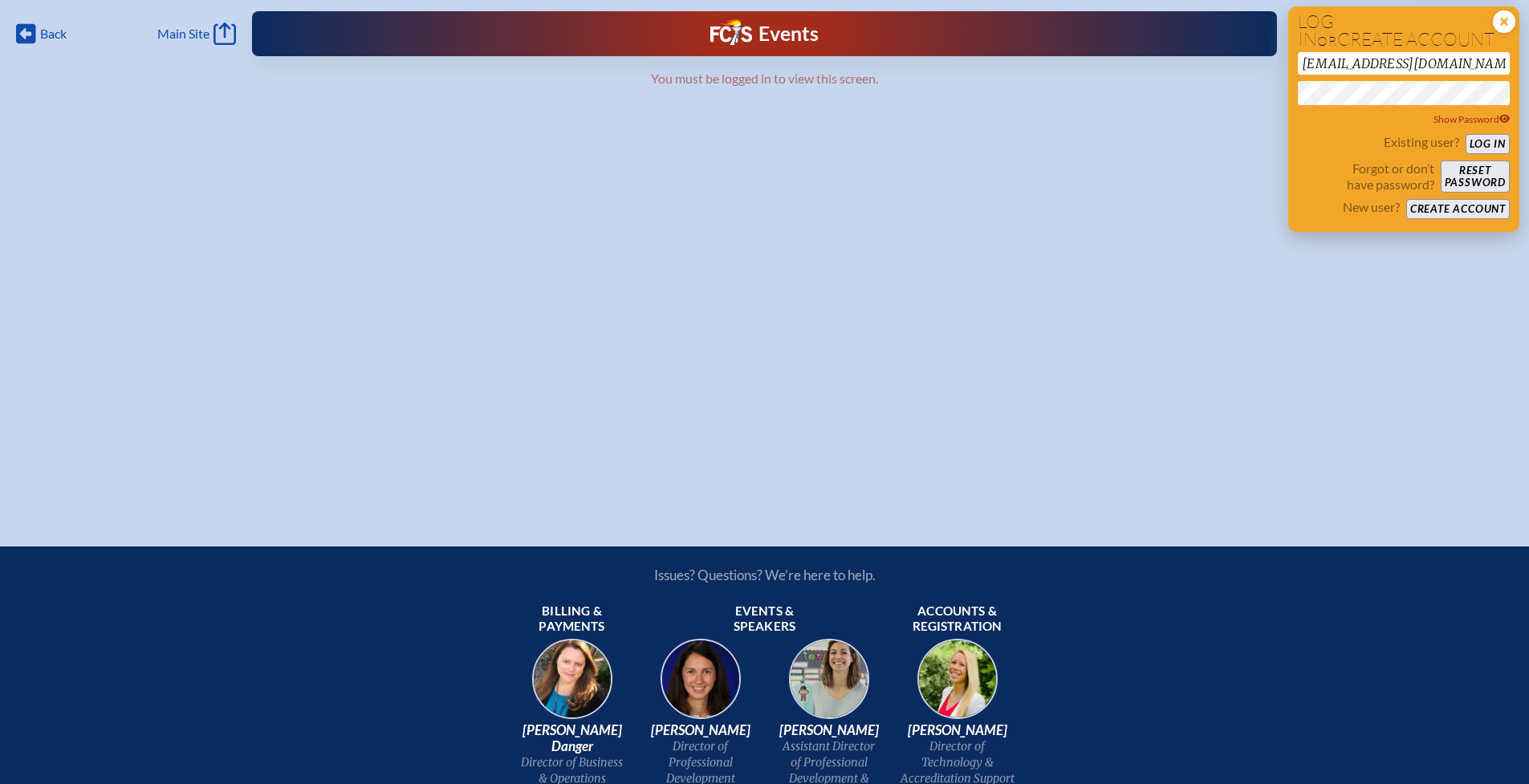
click at [1497, 21] on icon at bounding box center [1503, 21] width 22 height 22
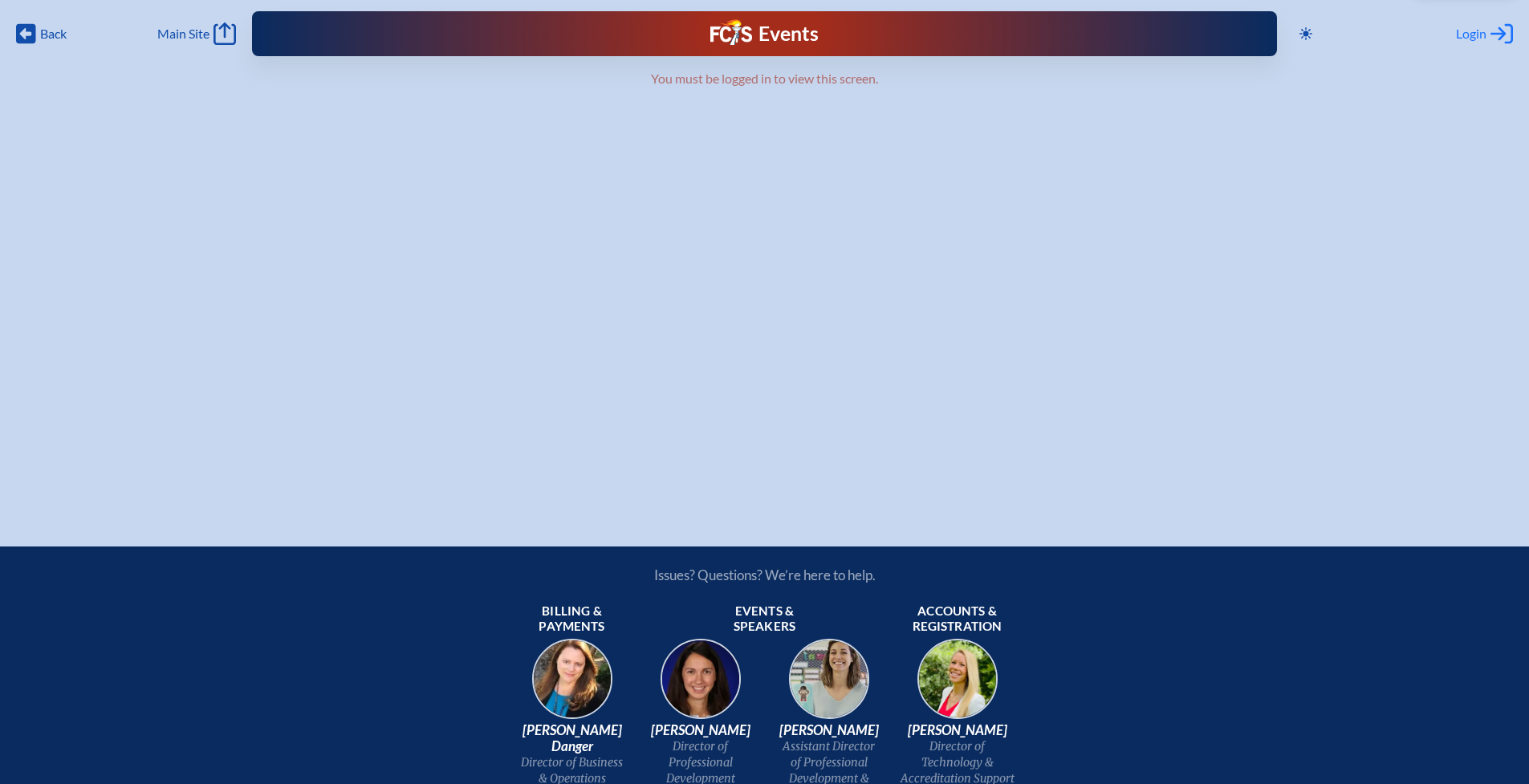
click at [1466, 36] on span "Login" at bounding box center [1471, 34] width 31 height 16
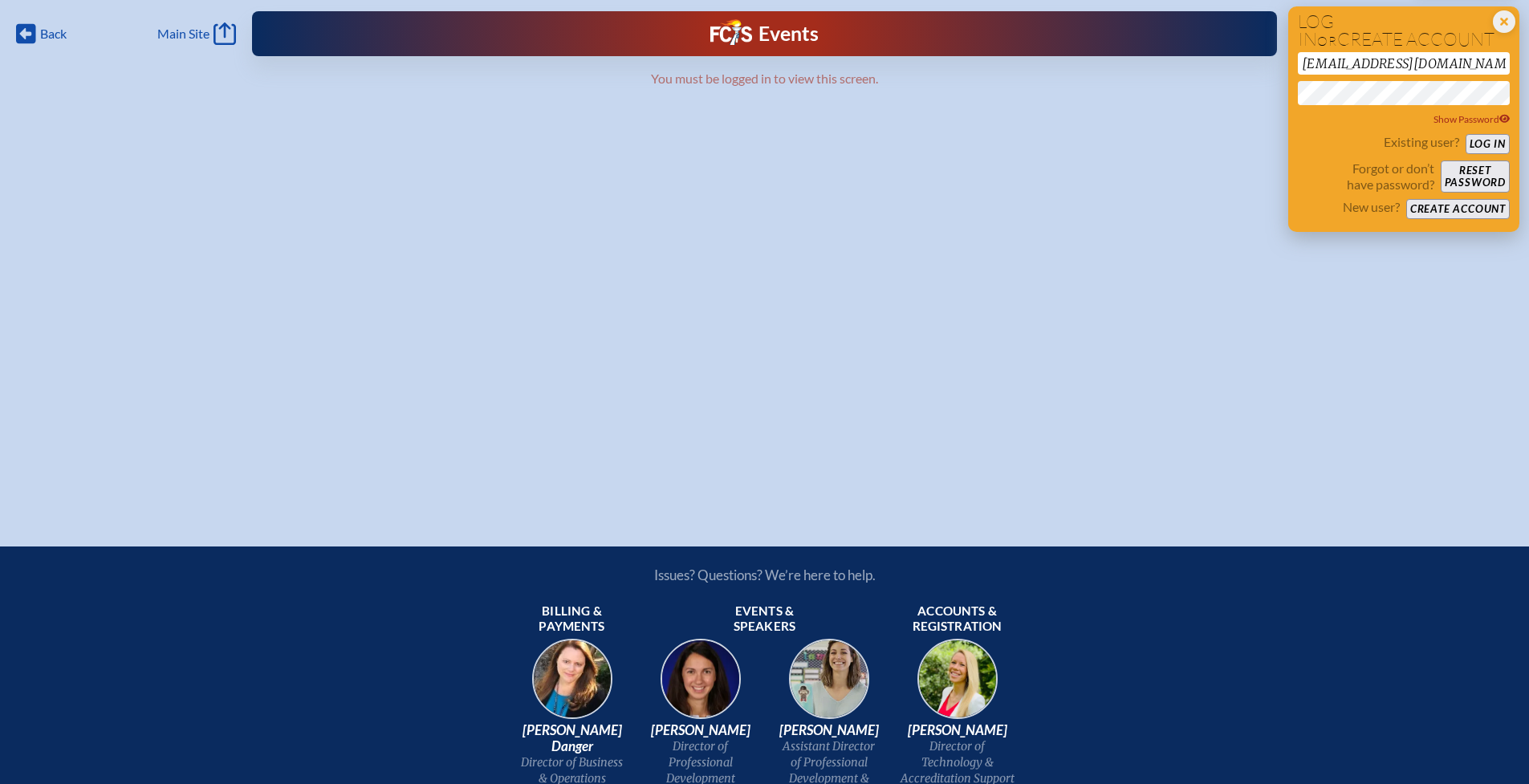
click at [1412, 68] on input "[EMAIL_ADDRESS][DOMAIN_NAME]" at bounding box center [1403, 63] width 212 height 22
drag, startPoint x: 1416, startPoint y: 64, endPoint x: 1271, endPoint y: 64, distance: 145.0
click at [1274, 69] on div "Back Back Main Site Main Site Toggle to Dark Mode Close Login Area Log in or cr…" at bounding box center [764, 247] width 1529 height 495
type input "[EMAIL_ADDRESS][DOMAIN_NAME]"
click at [1288, 91] on div "Close Login Area Log in or create account [EMAIL_ADDRESS][DOMAIN_NAME] Show Pas…" at bounding box center [1403, 119] width 231 height 225
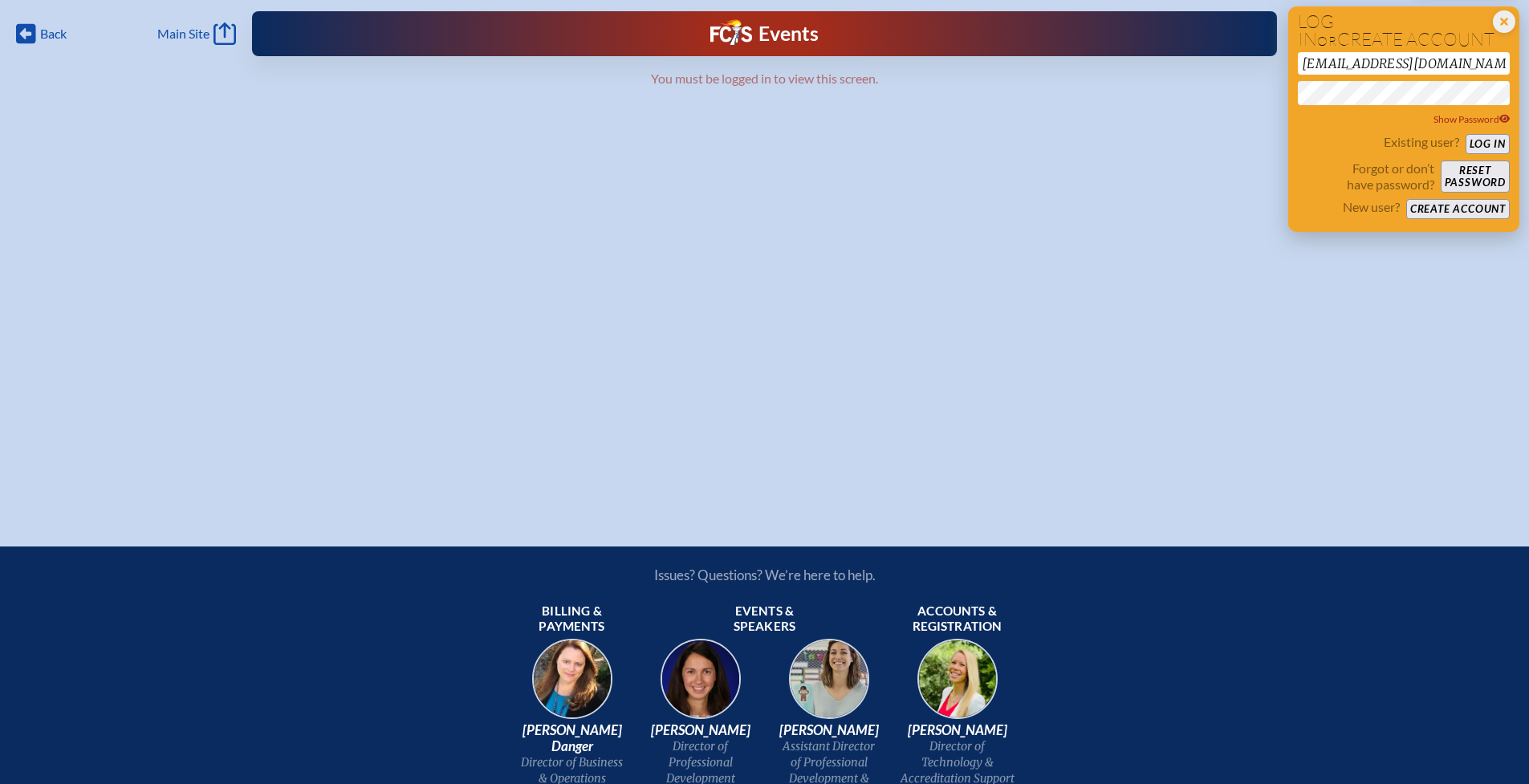
click at [1490, 139] on button "Log in" at bounding box center [1487, 144] width 44 height 20
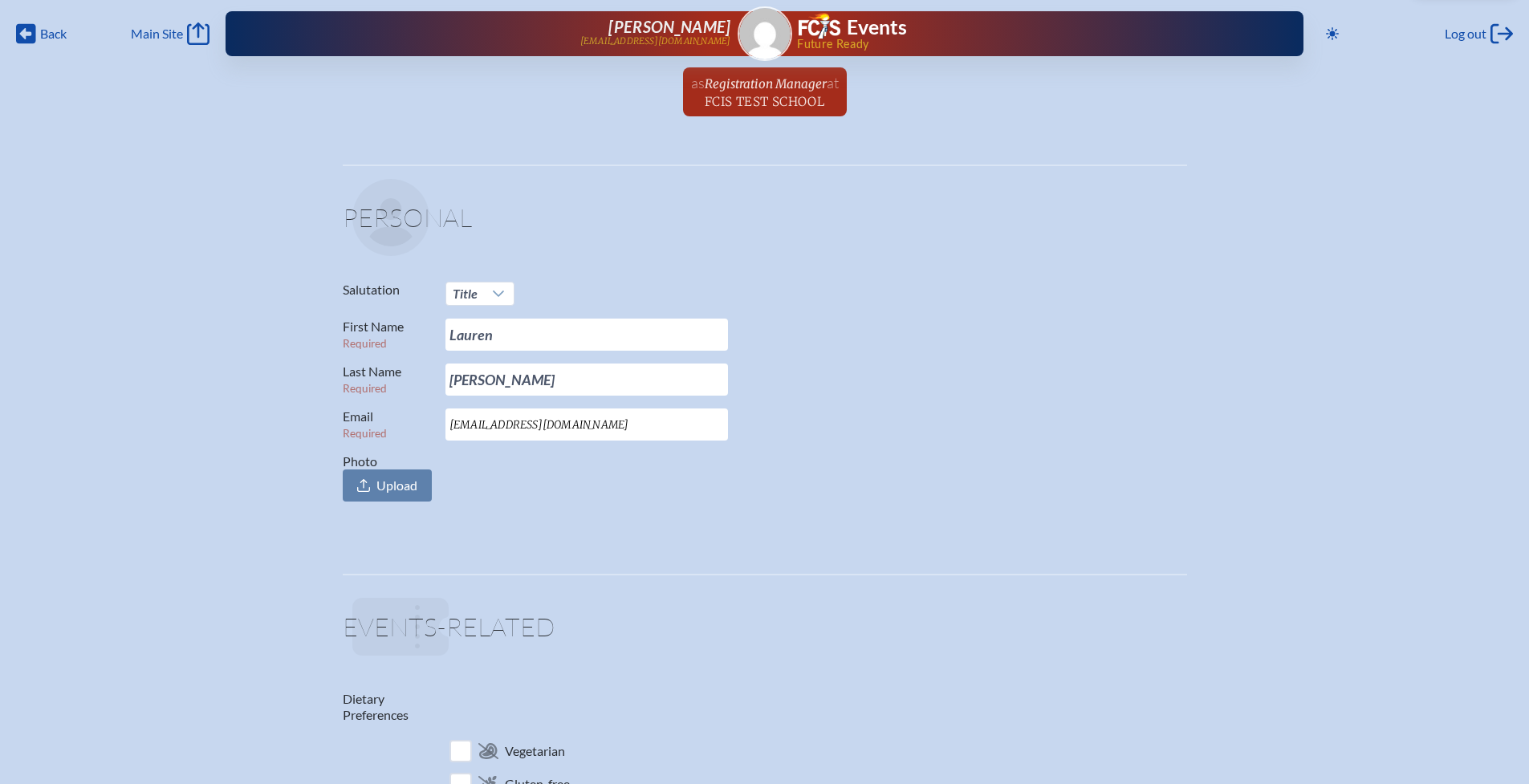
click at [754, 89] on span "Registration Manager" at bounding box center [766, 84] width 122 height 15
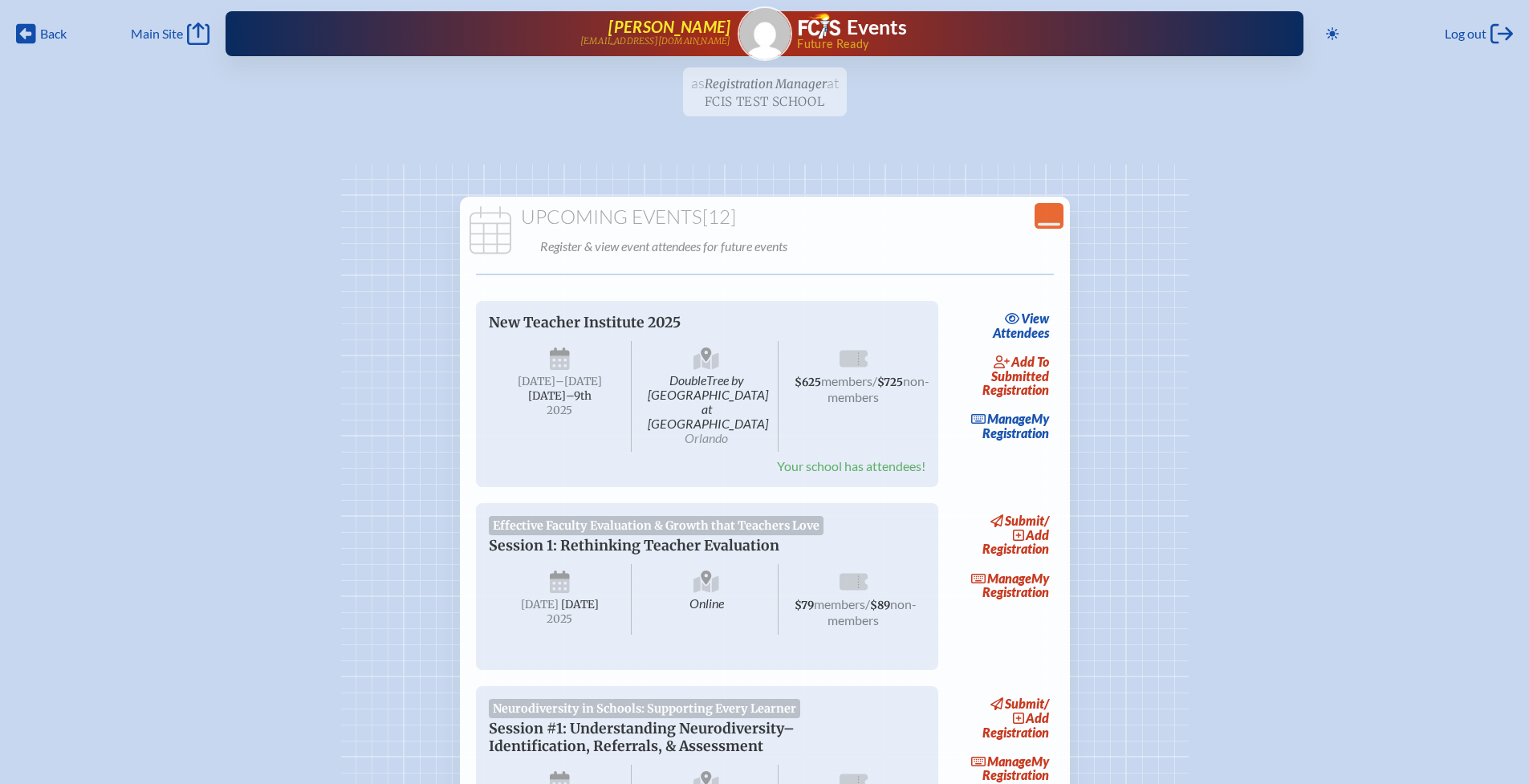
click at [662, 25] on span "[PERSON_NAME]" at bounding box center [669, 26] width 122 height 19
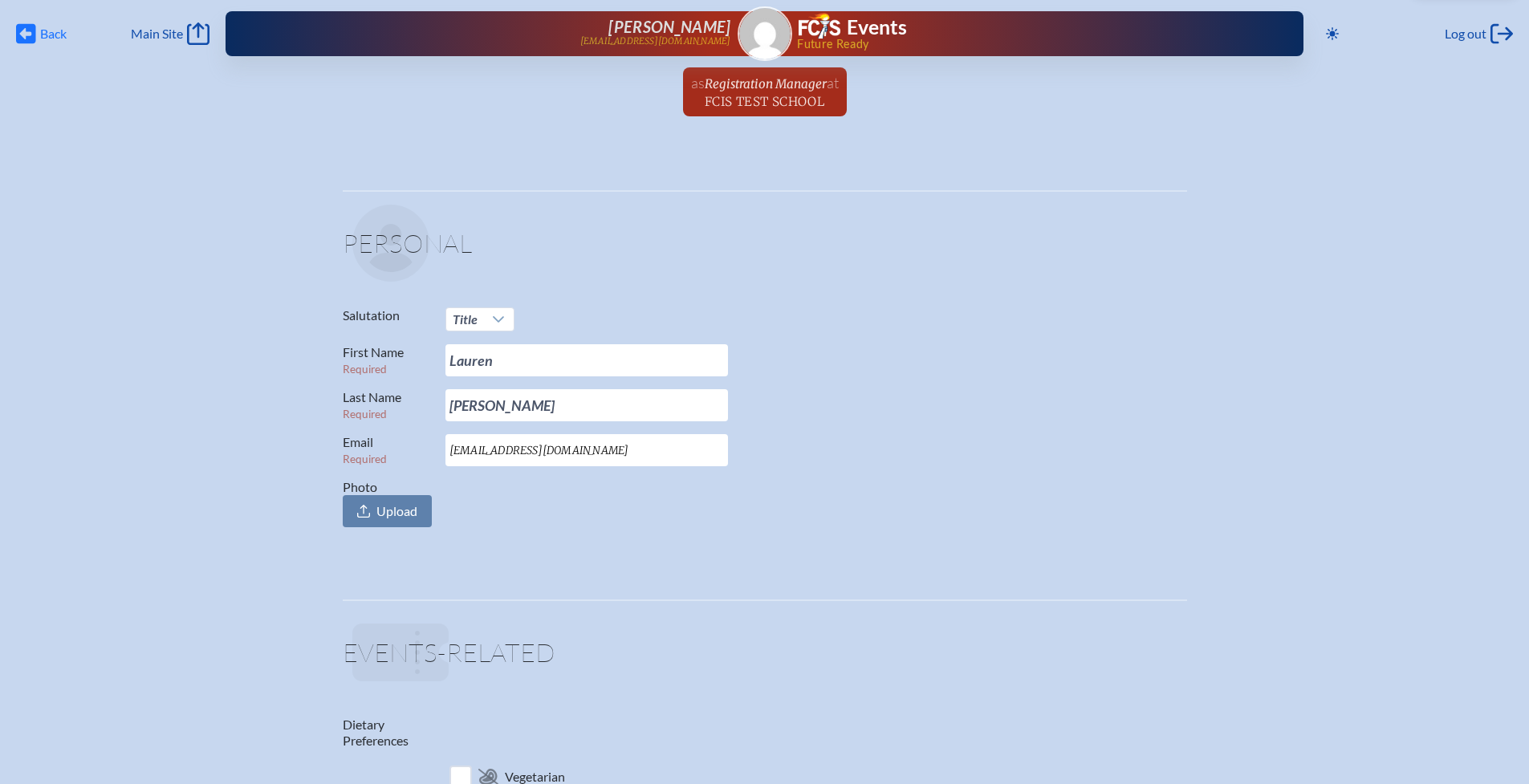
click at [30, 32] on icon "Back" at bounding box center [26, 33] width 20 height 22
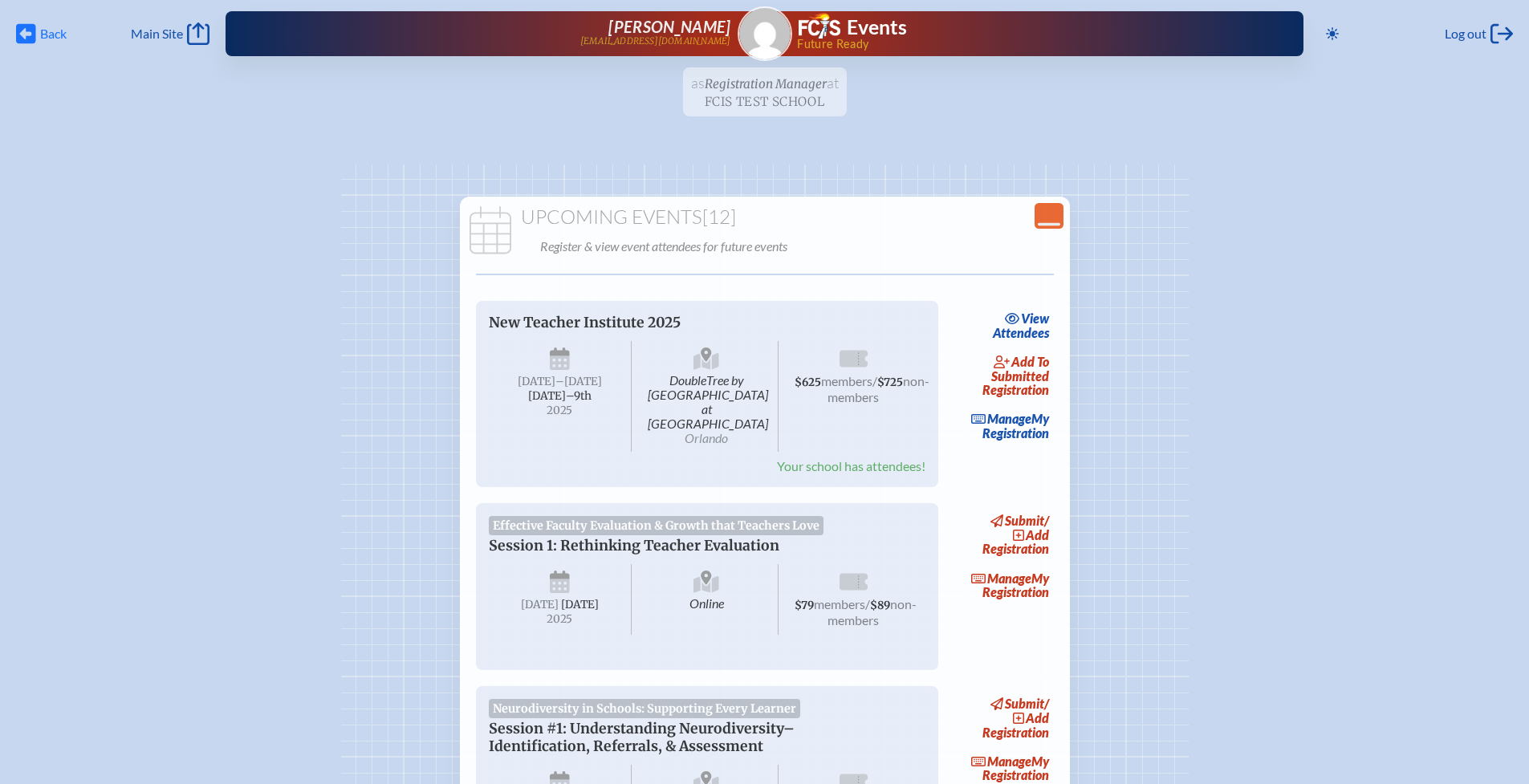
click at [30, 33] on icon "Back" at bounding box center [26, 33] width 20 height 22
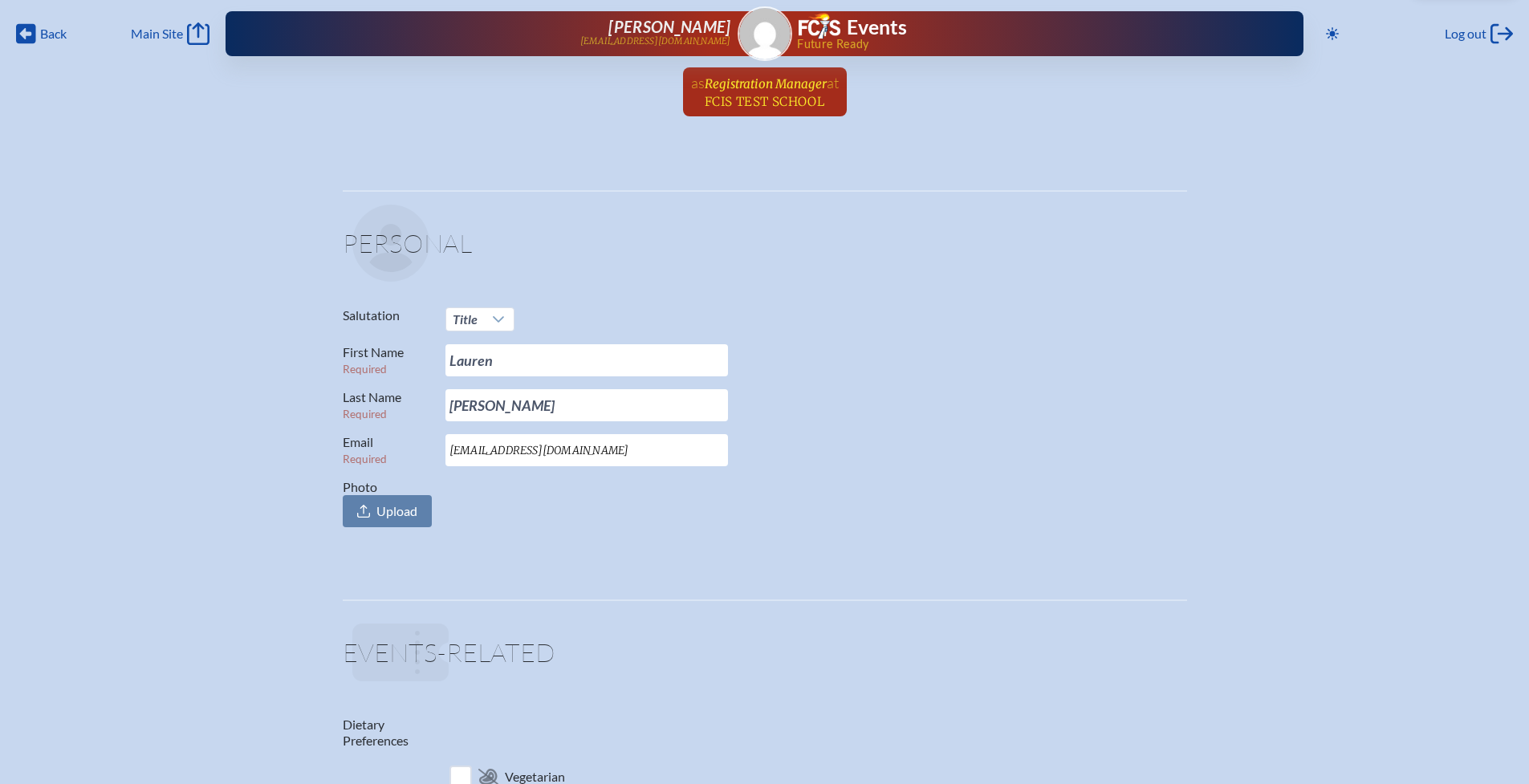
click at [764, 104] on span "FCIS Test School" at bounding box center [765, 102] width 120 height 15
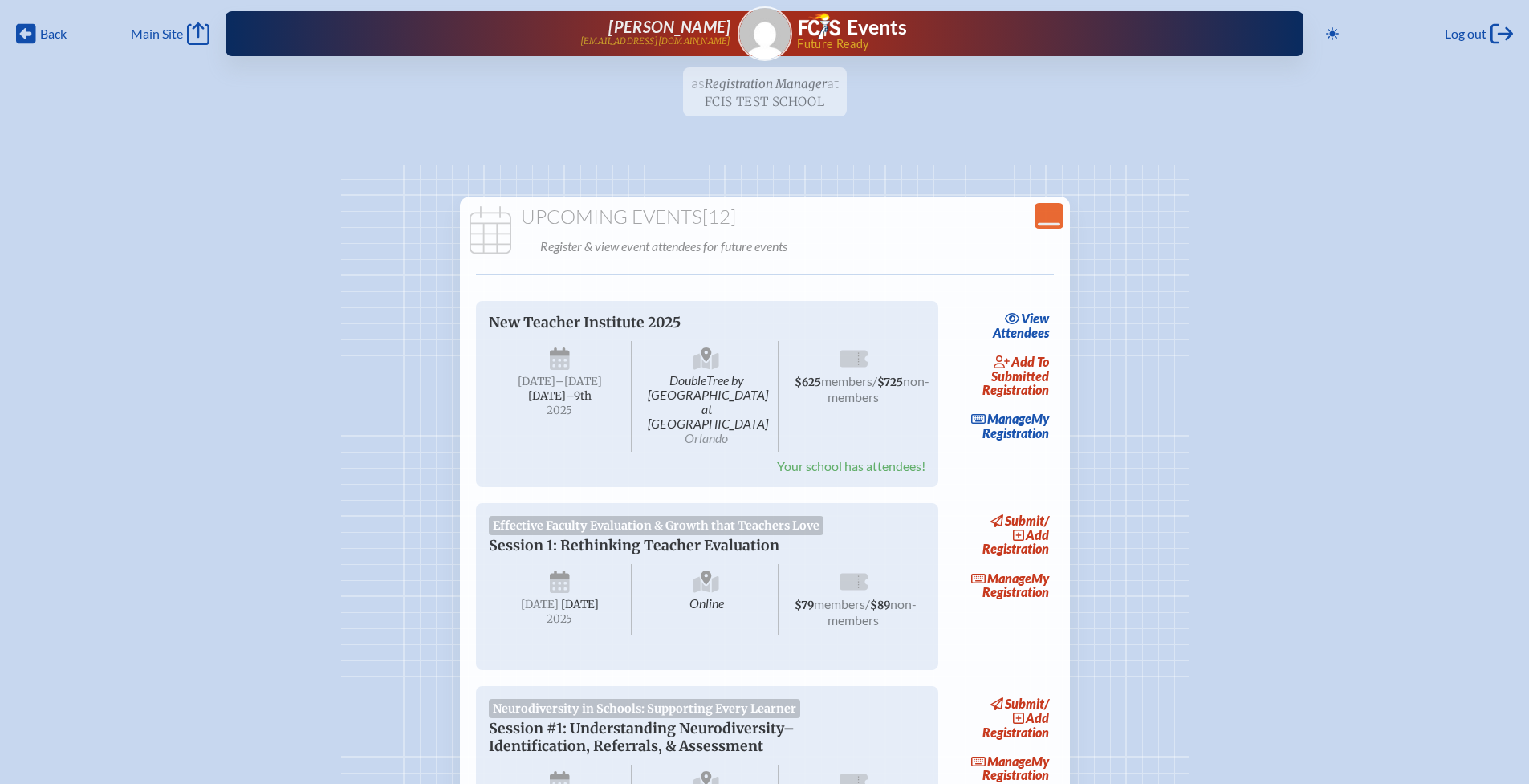
click at [666, 22] on span "[PERSON_NAME]" at bounding box center [669, 26] width 122 height 19
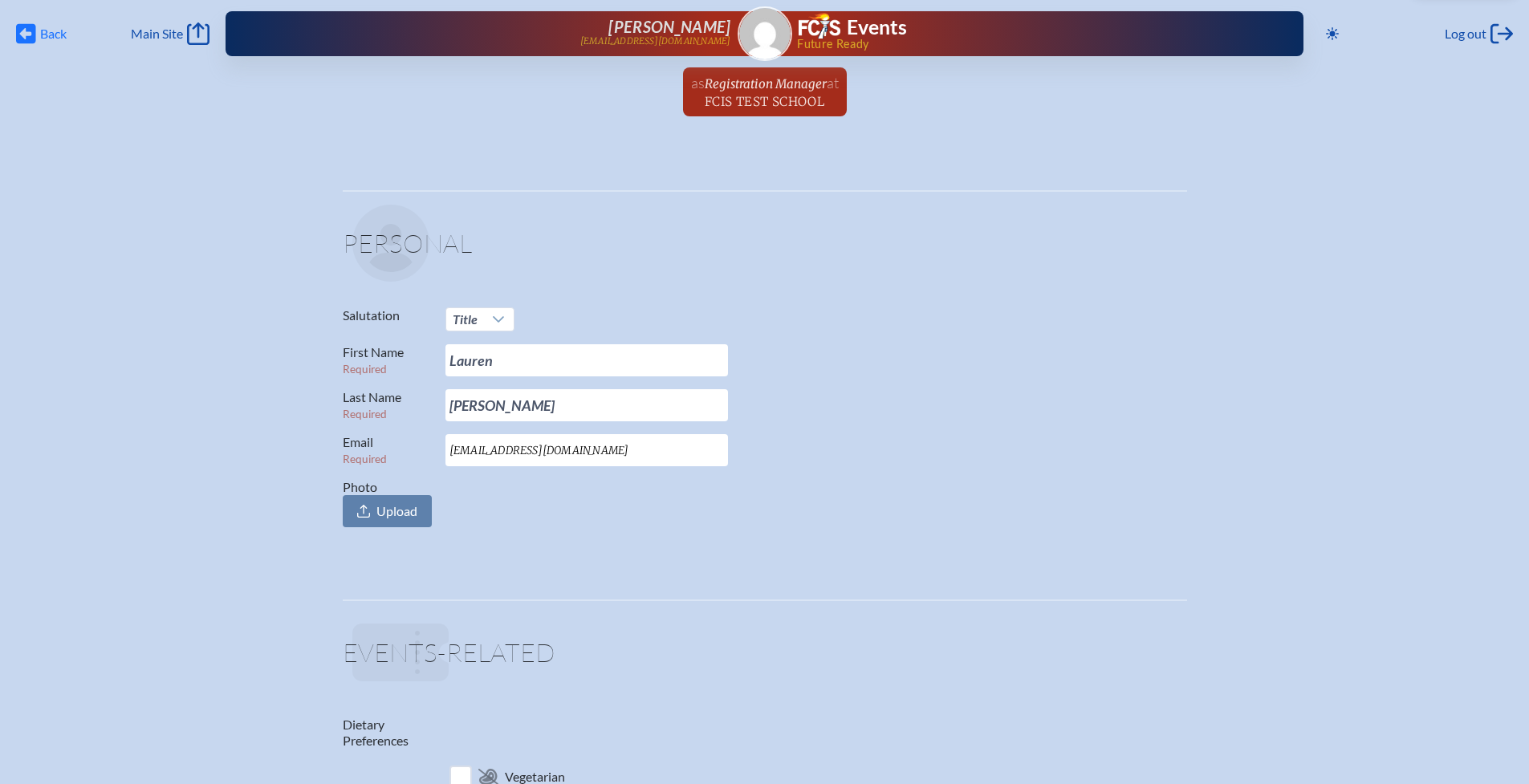
click at [43, 31] on span "Back" at bounding box center [52, 34] width 26 height 16
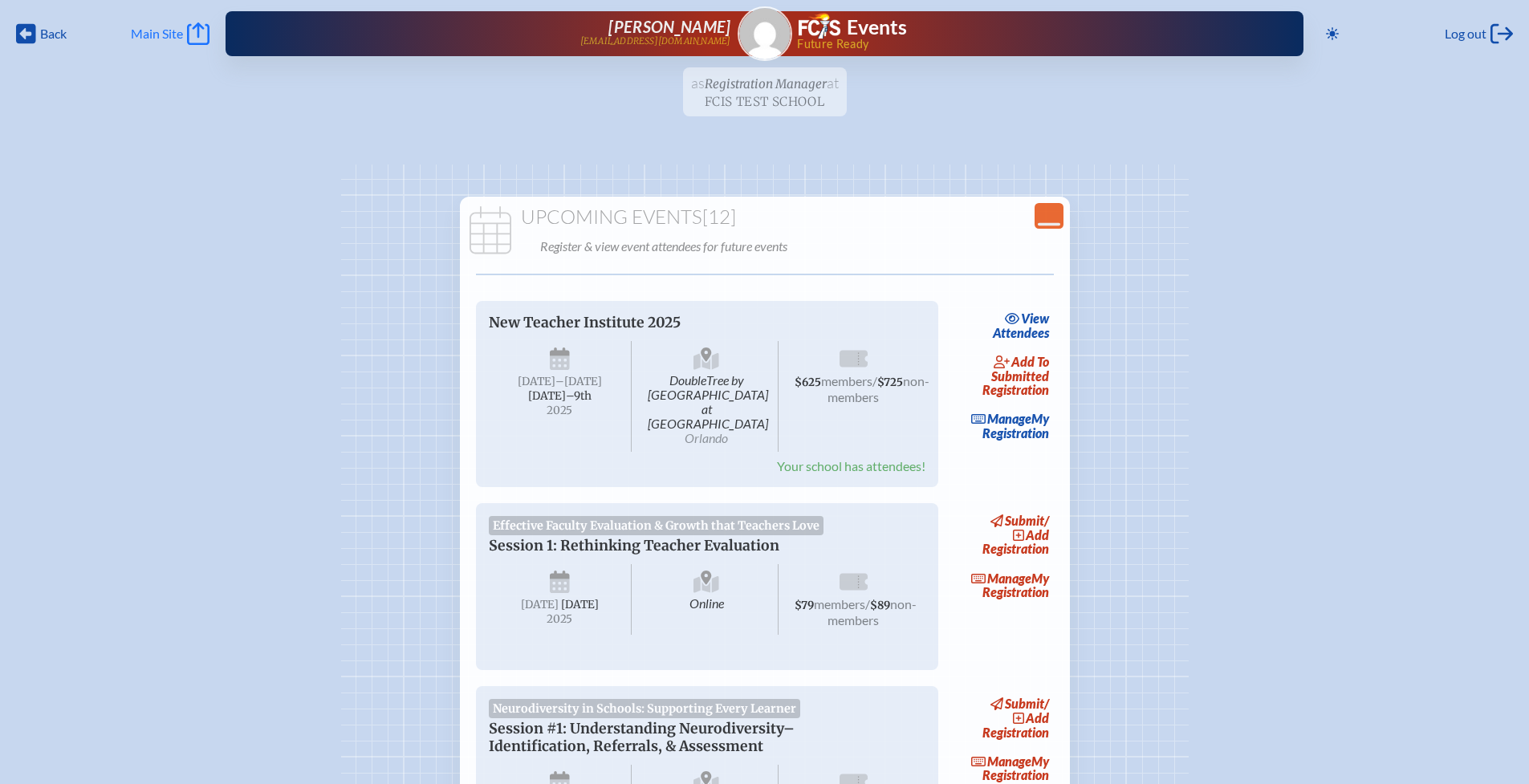
click at [153, 33] on span "Main Site" at bounding box center [157, 34] width 52 height 16
